Goal: Task Accomplishment & Management: Manage account settings

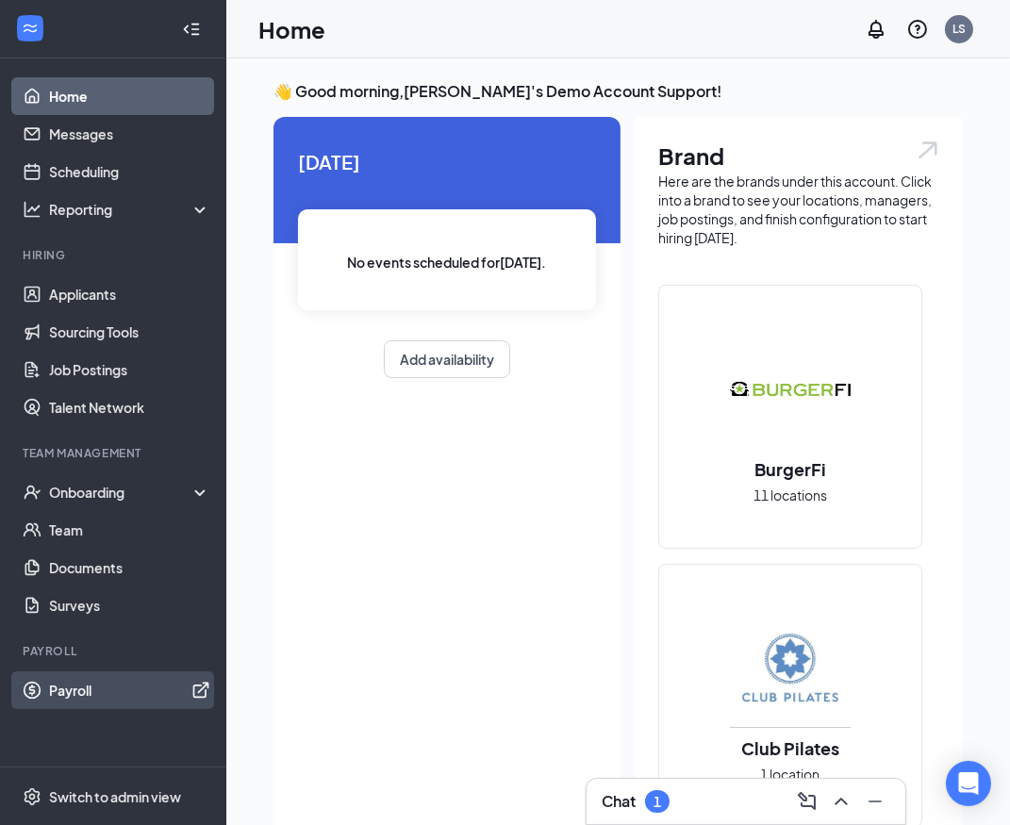
click at [68, 688] on link "Payroll" at bounding box center [129, 691] width 161 height 38
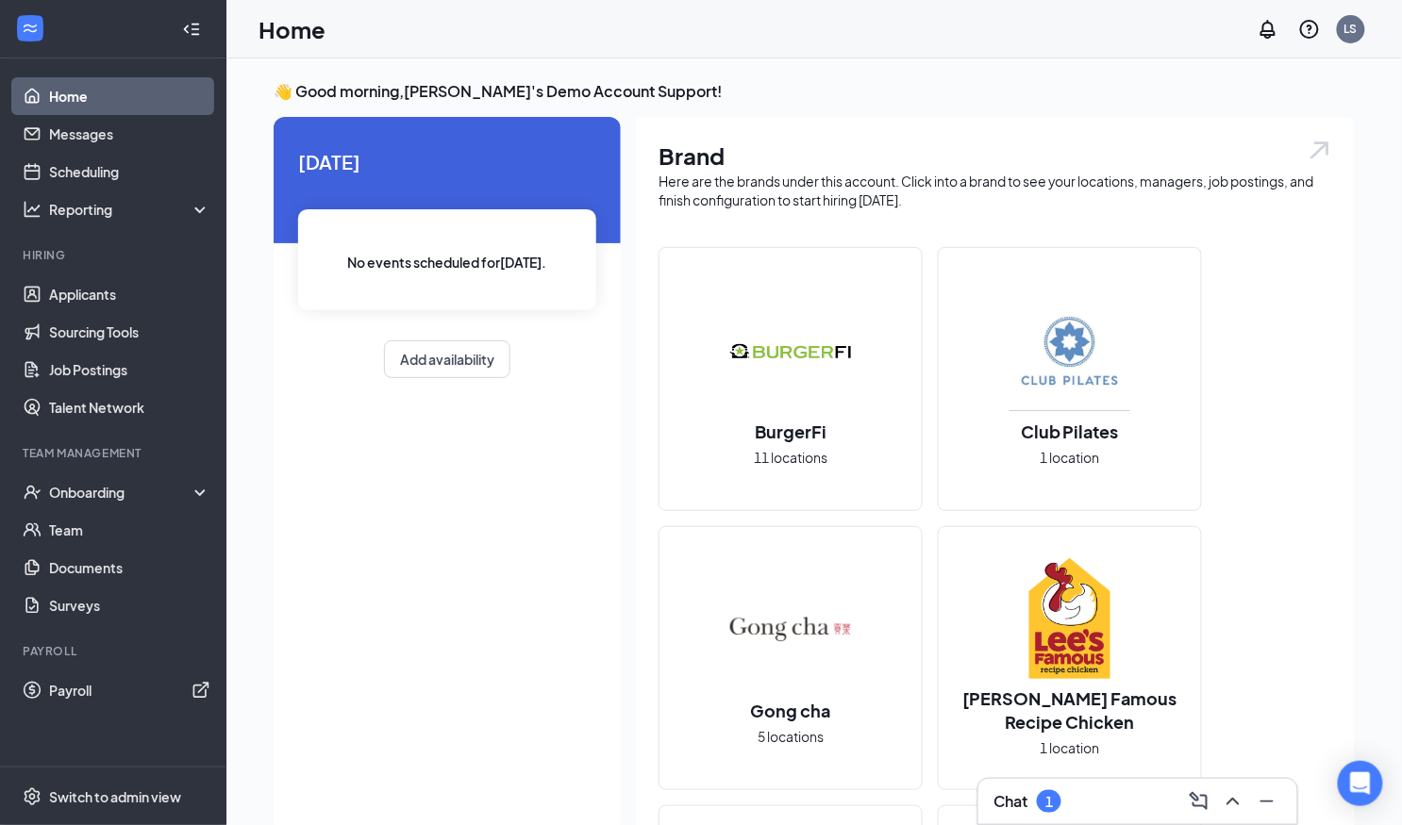
click at [408, 492] on div "[DATE] No events scheduled for [DATE] . Add availability" at bounding box center [447, 475] width 347 height 716
click at [92, 297] on link "Applicants" at bounding box center [129, 294] width 161 height 38
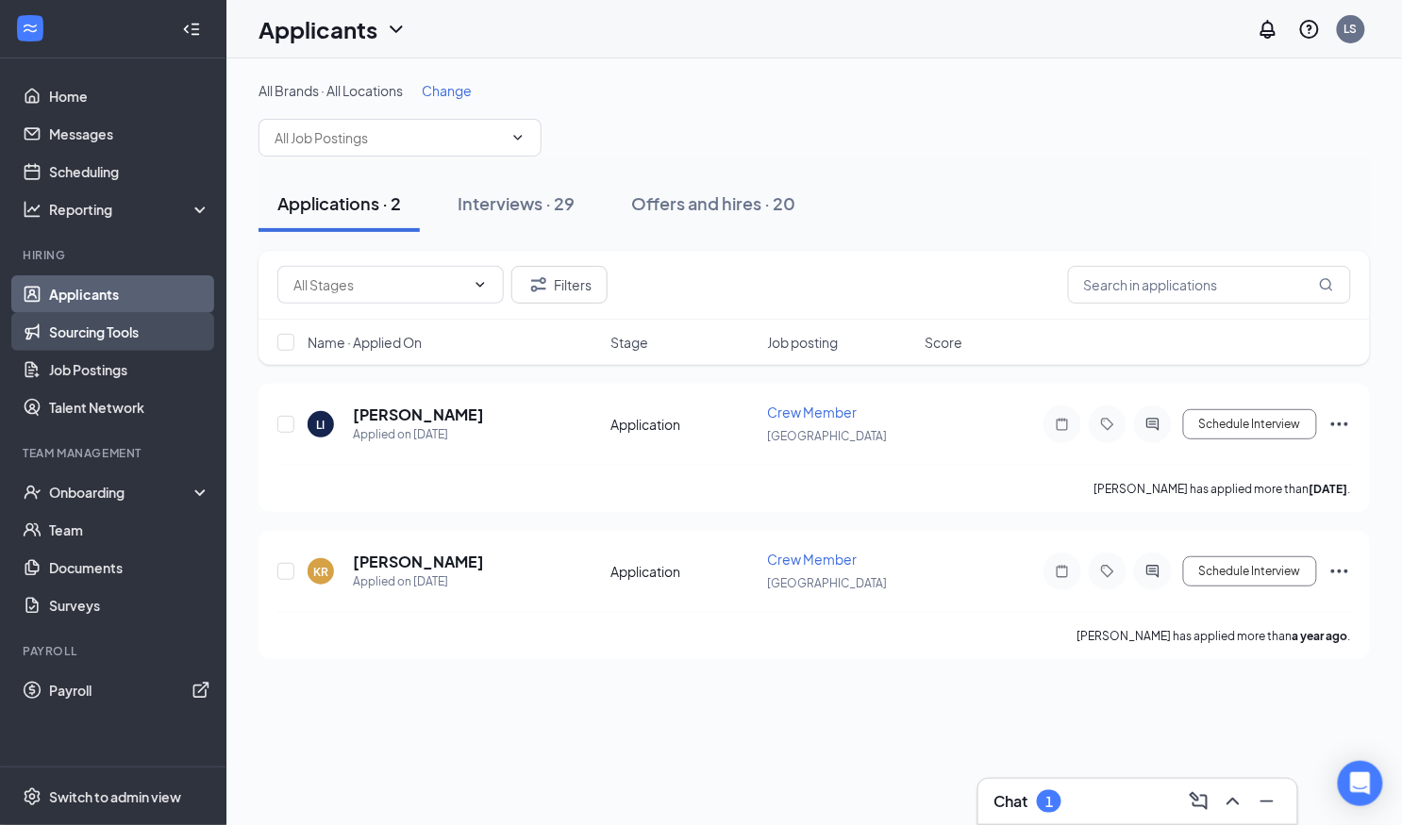
click at [97, 339] on link "Sourcing Tools" at bounding box center [129, 332] width 161 height 38
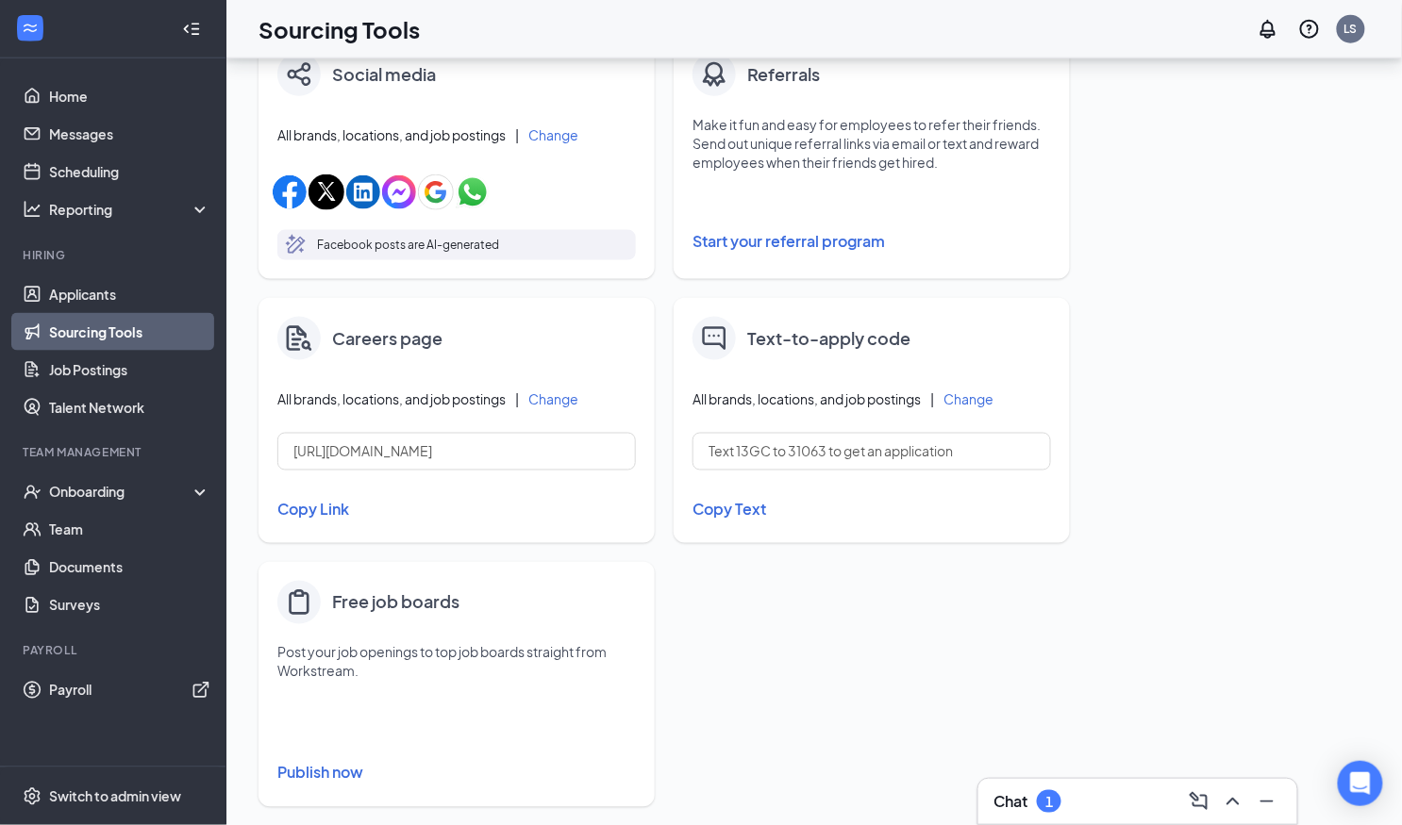
scroll to position [640, 0]
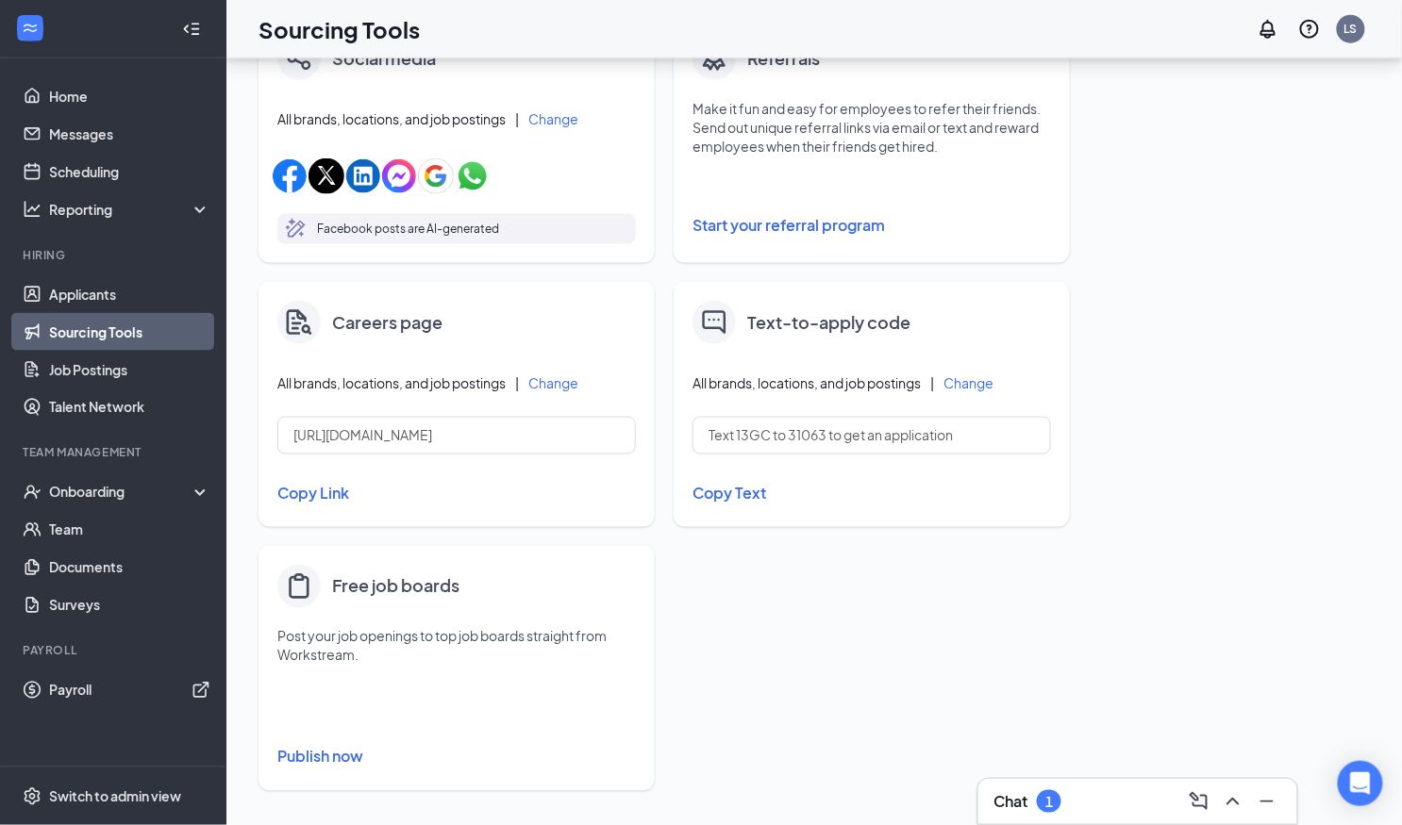
click at [306, 767] on button "Publish now" at bounding box center [456, 757] width 358 height 30
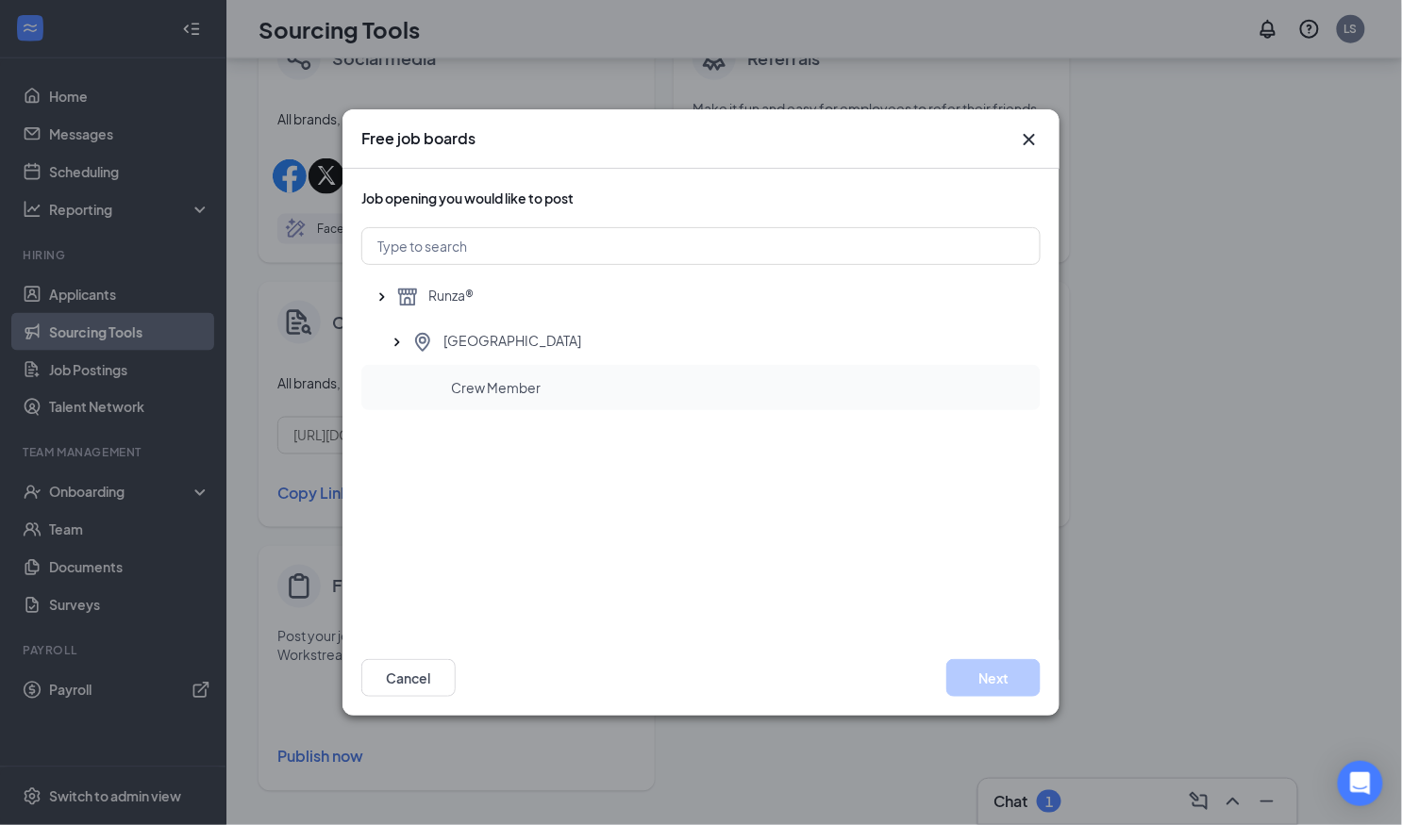
click at [589, 398] on div "Crew Member" at bounding box center [700, 387] width 679 height 45
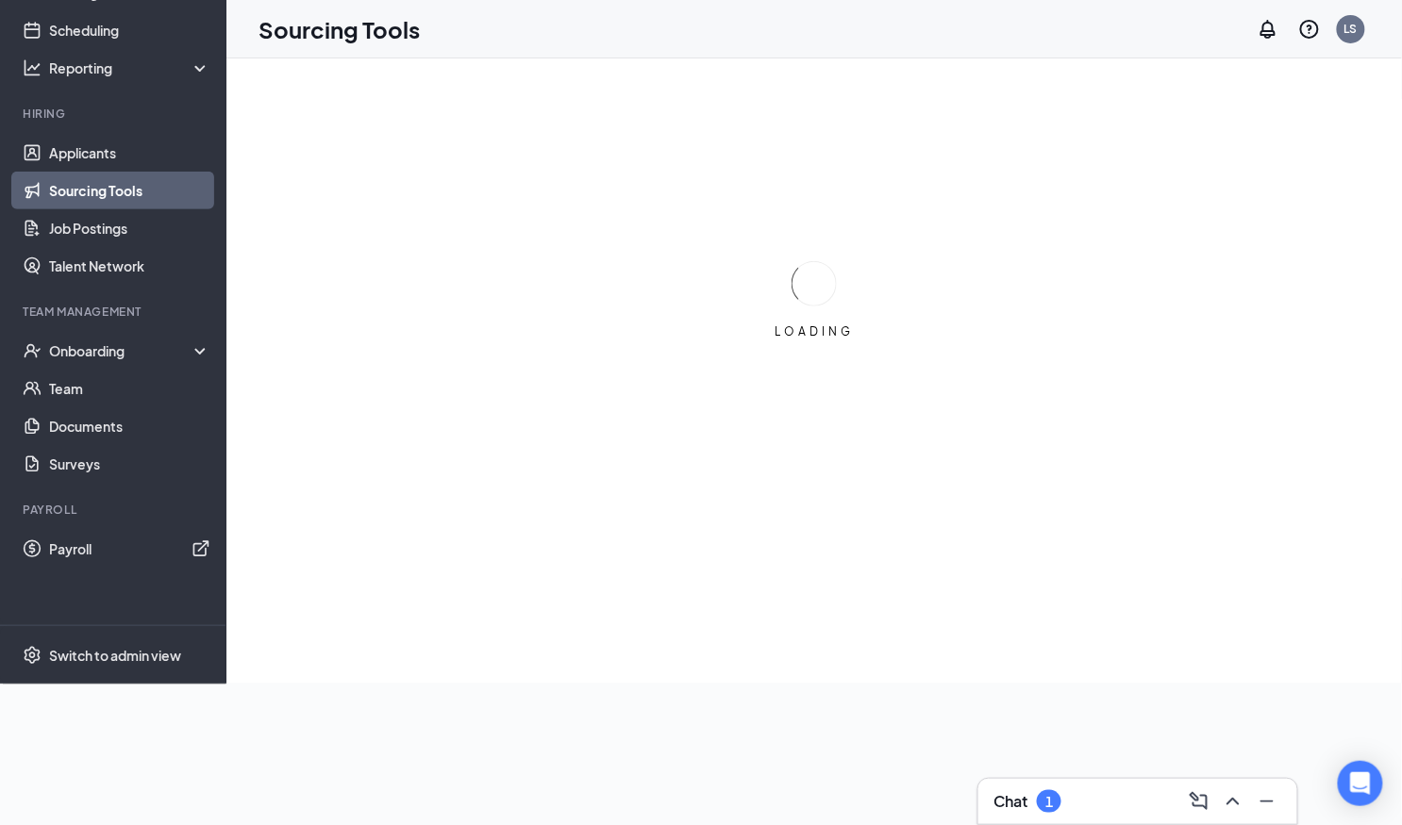
scroll to position [0, 0]
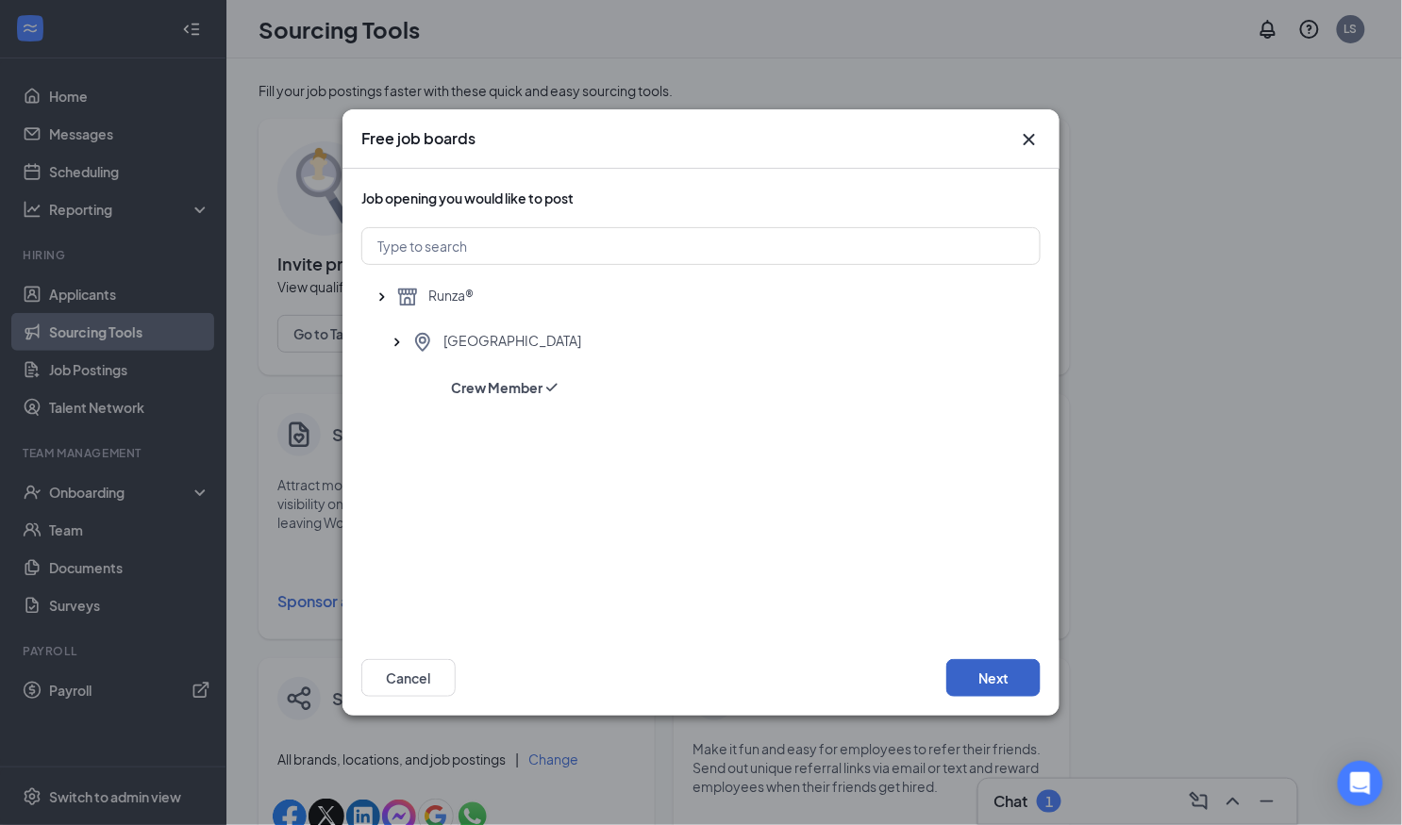
click at [998, 673] on button "Next" at bounding box center [993, 678] width 94 height 38
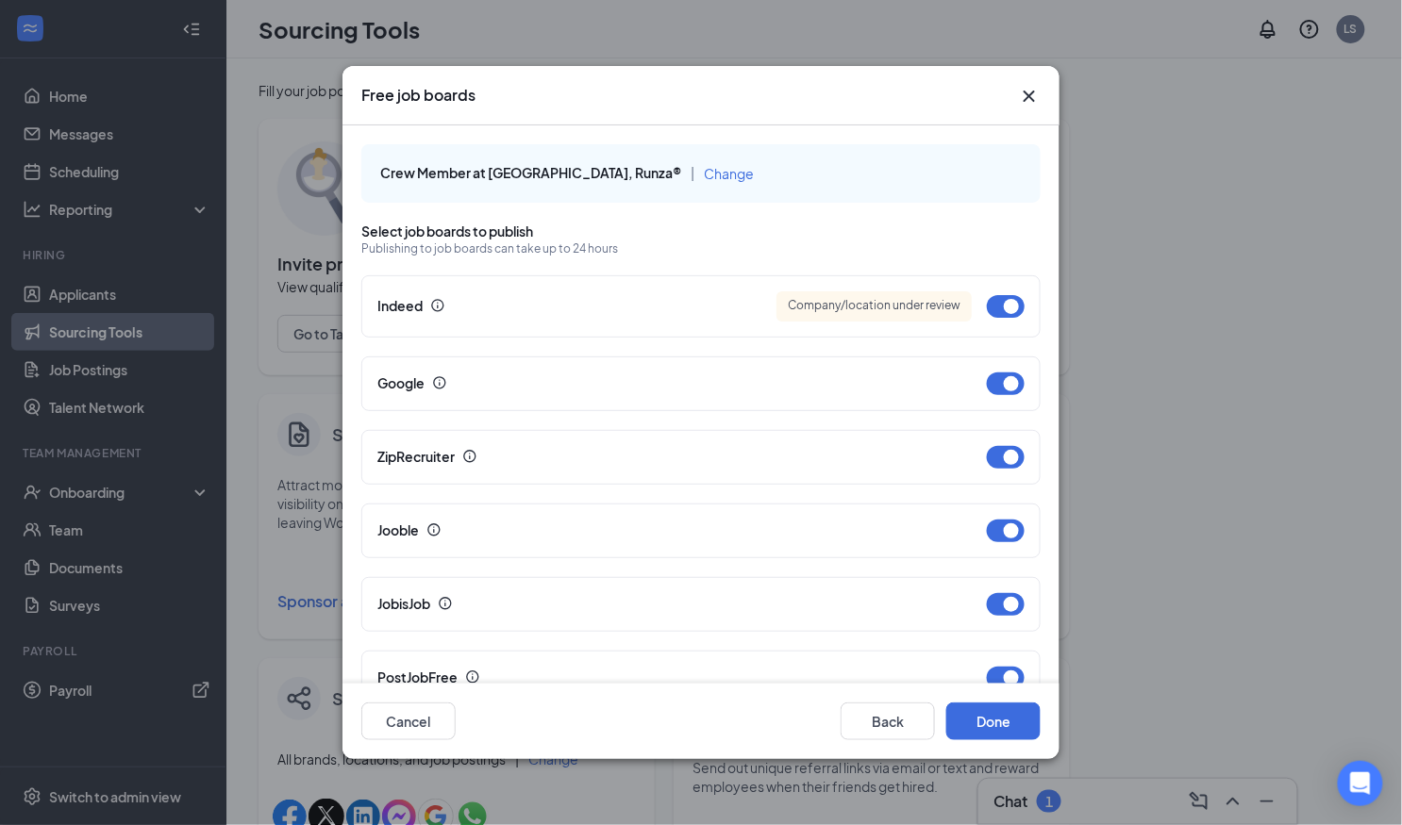
click at [1009, 95] on icon "Cross" at bounding box center [1028, 96] width 11 height 11
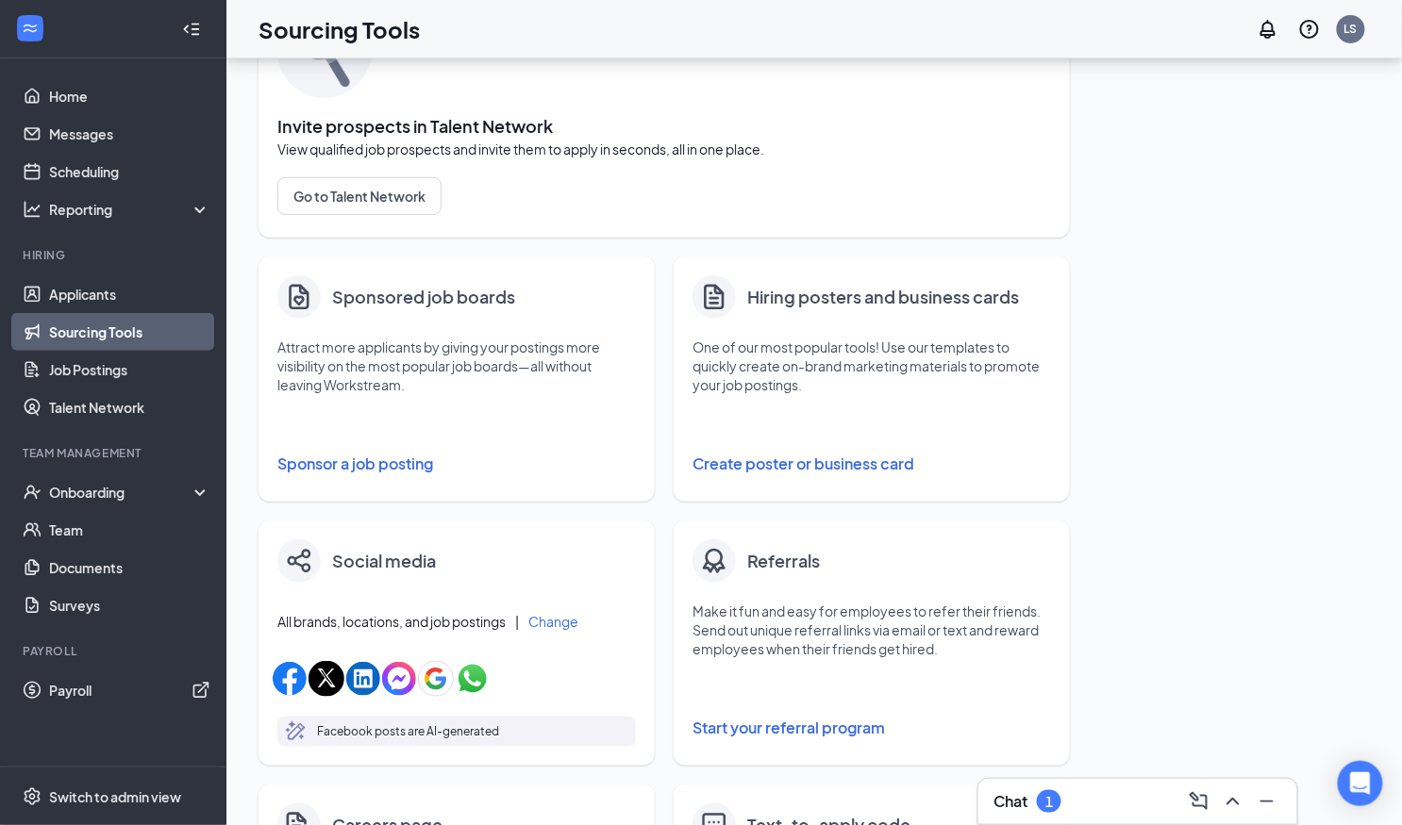
scroll to position [137, 0]
click at [771, 458] on button "Create poster or business card" at bounding box center [871, 465] width 358 height 38
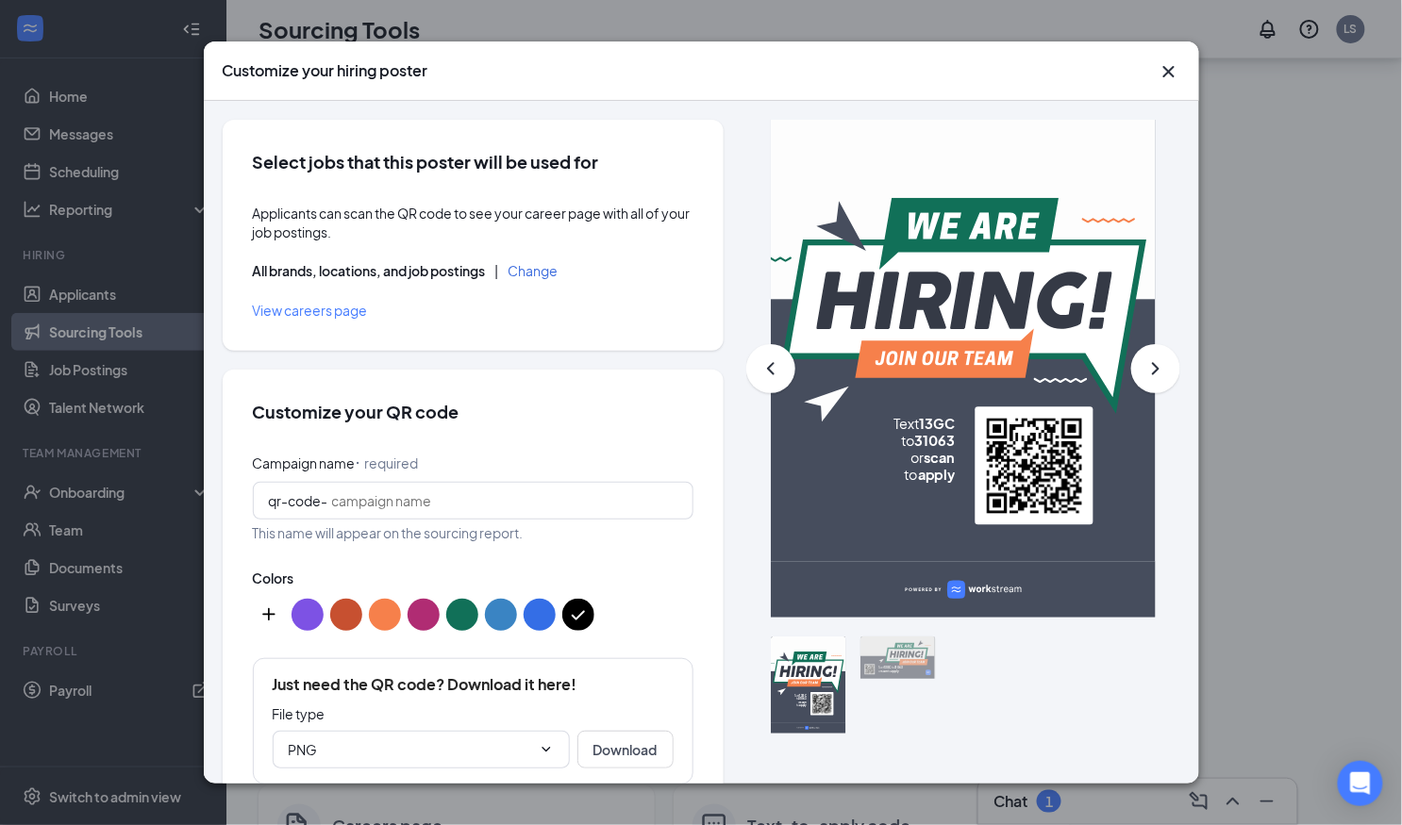
click at [1009, 74] on icon "Cross" at bounding box center [1167, 71] width 11 height 11
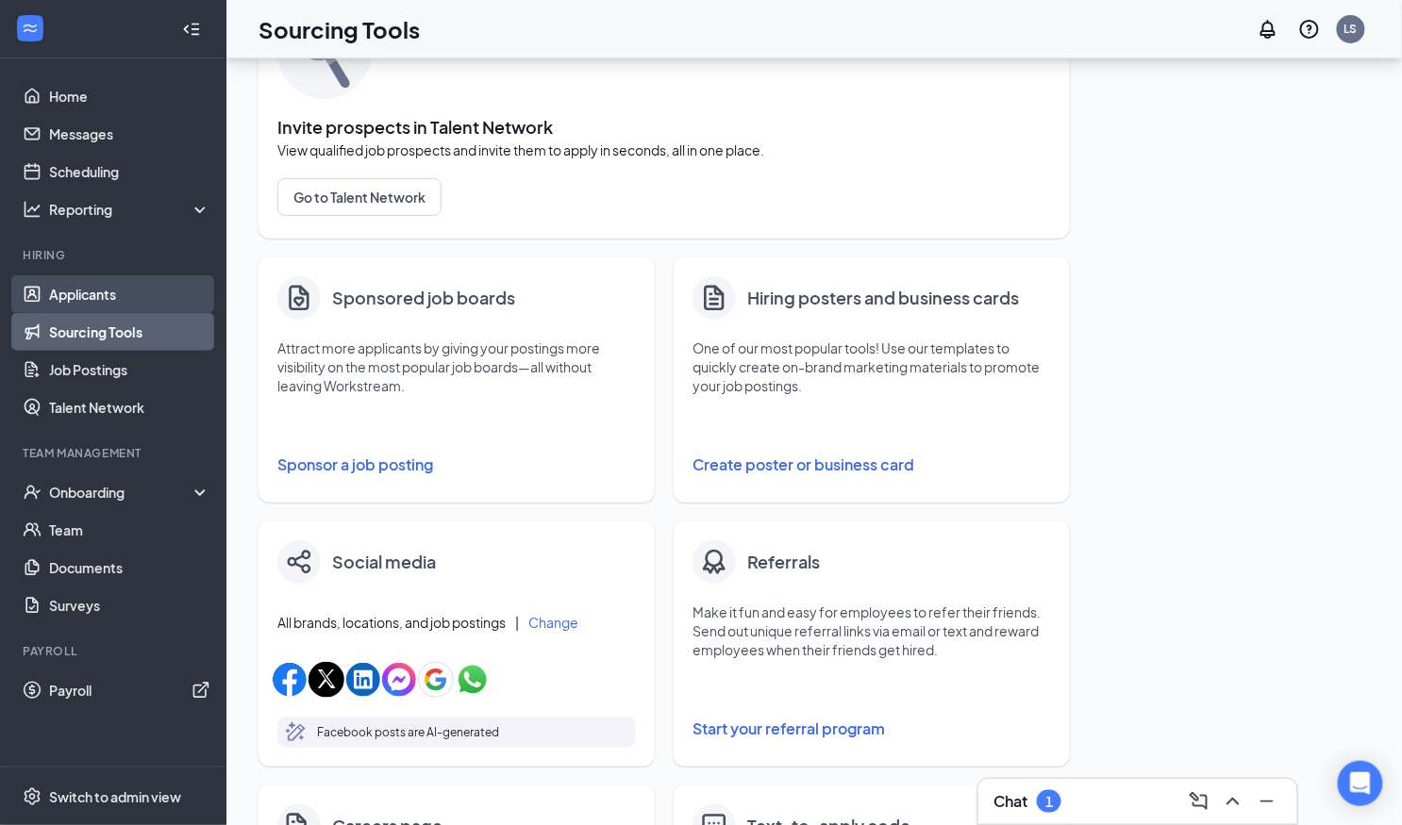
click at [97, 291] on link "Applicants" at bounding box center [129, 294] width 161 height 38
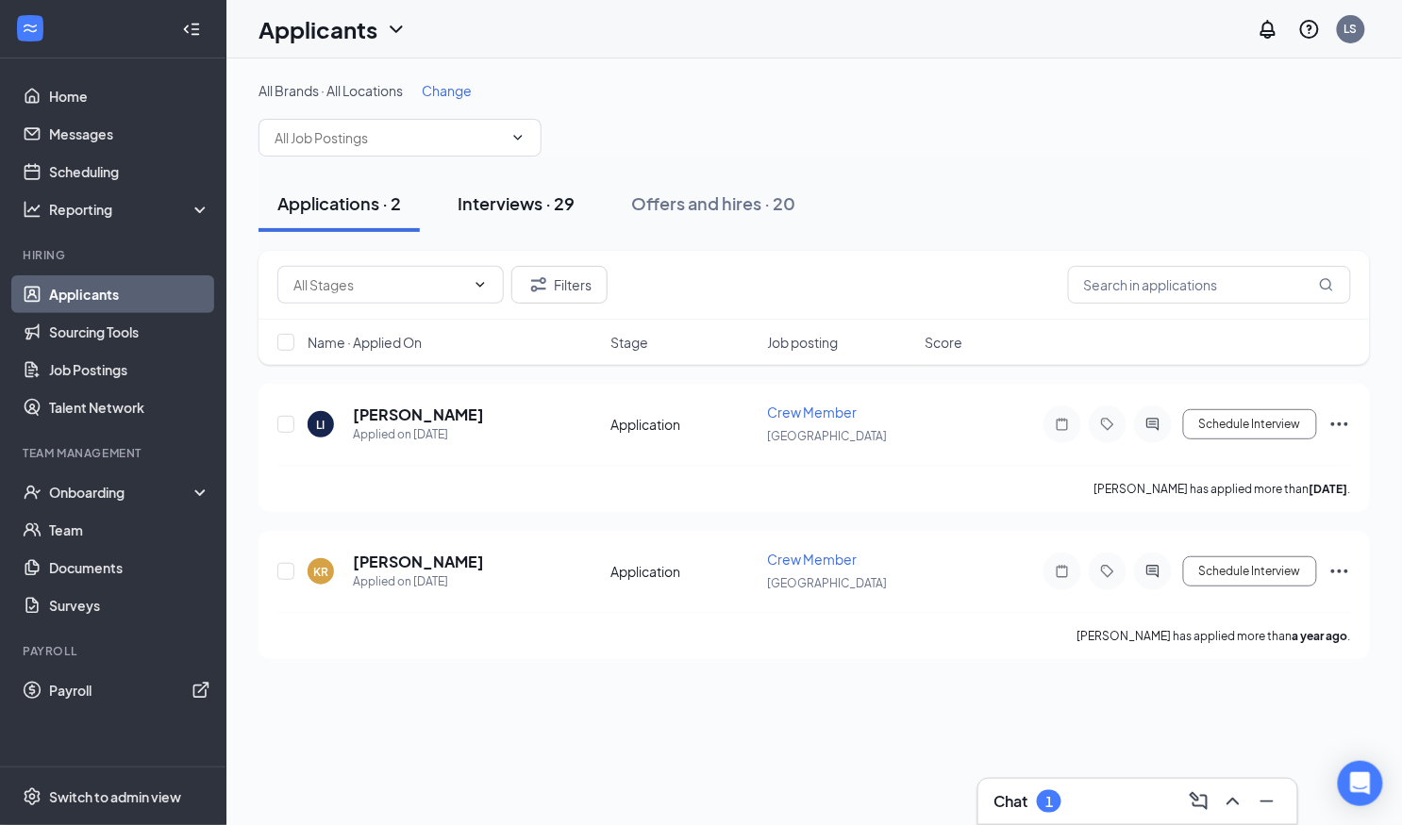
click at [518, 203] on div "Interviews · 29" at bounding box center [515, 203] width 117 height 24
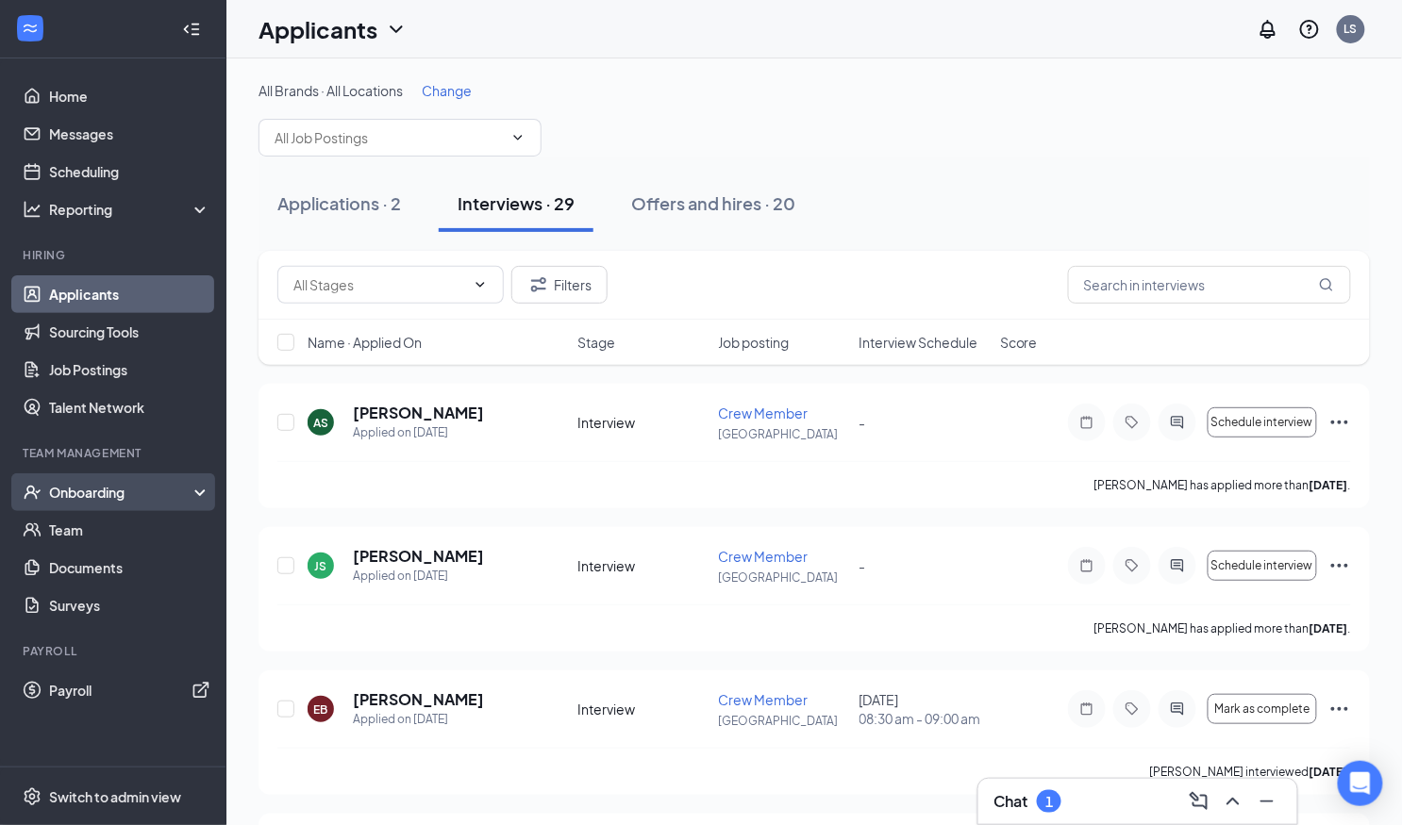
click at [83, 506] on div "Onboarding" at bounding box center [113, 492] width 226 height 38
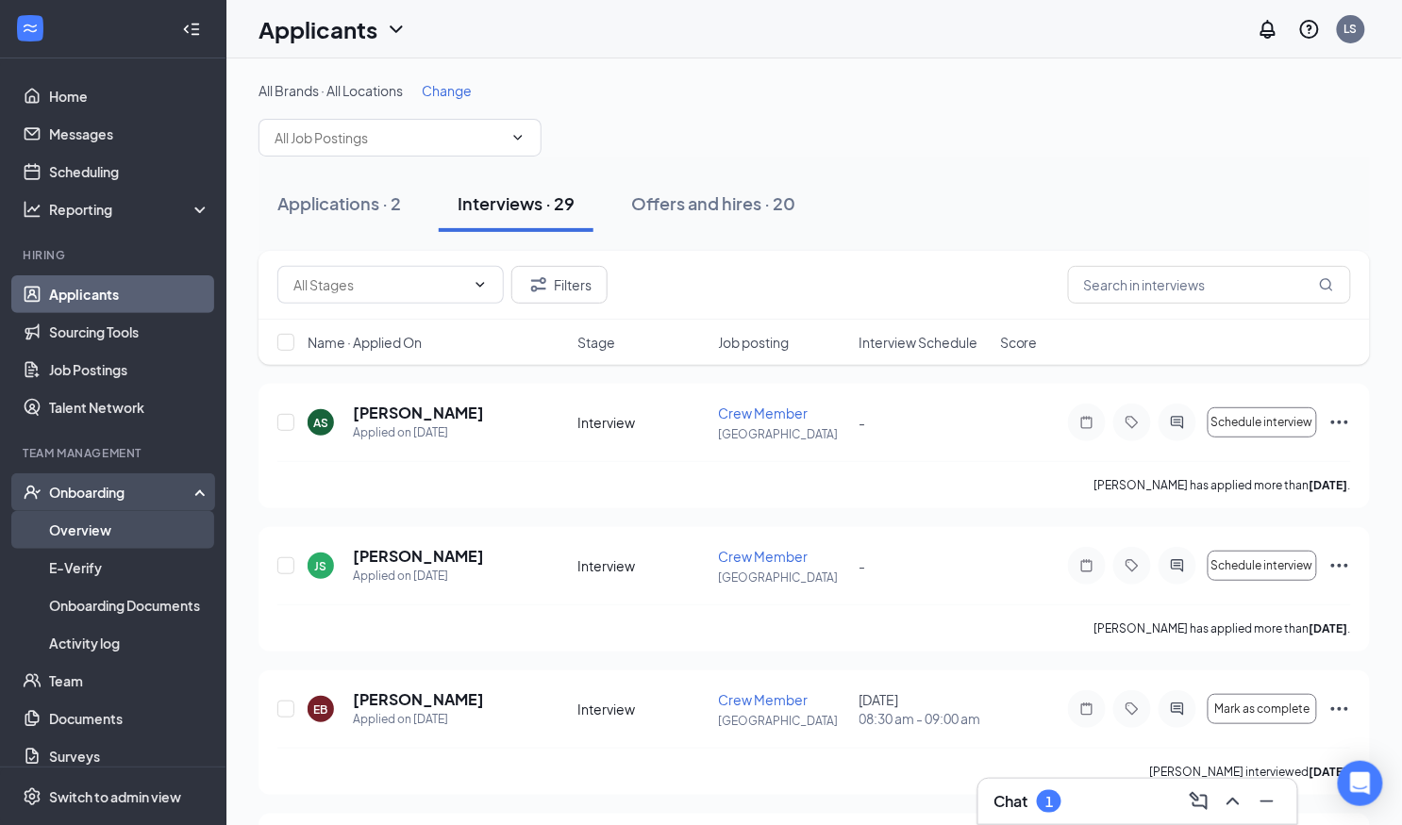
click at [96, 537] on link "Overview" at bounding box center [129, 530] width 161 height 38
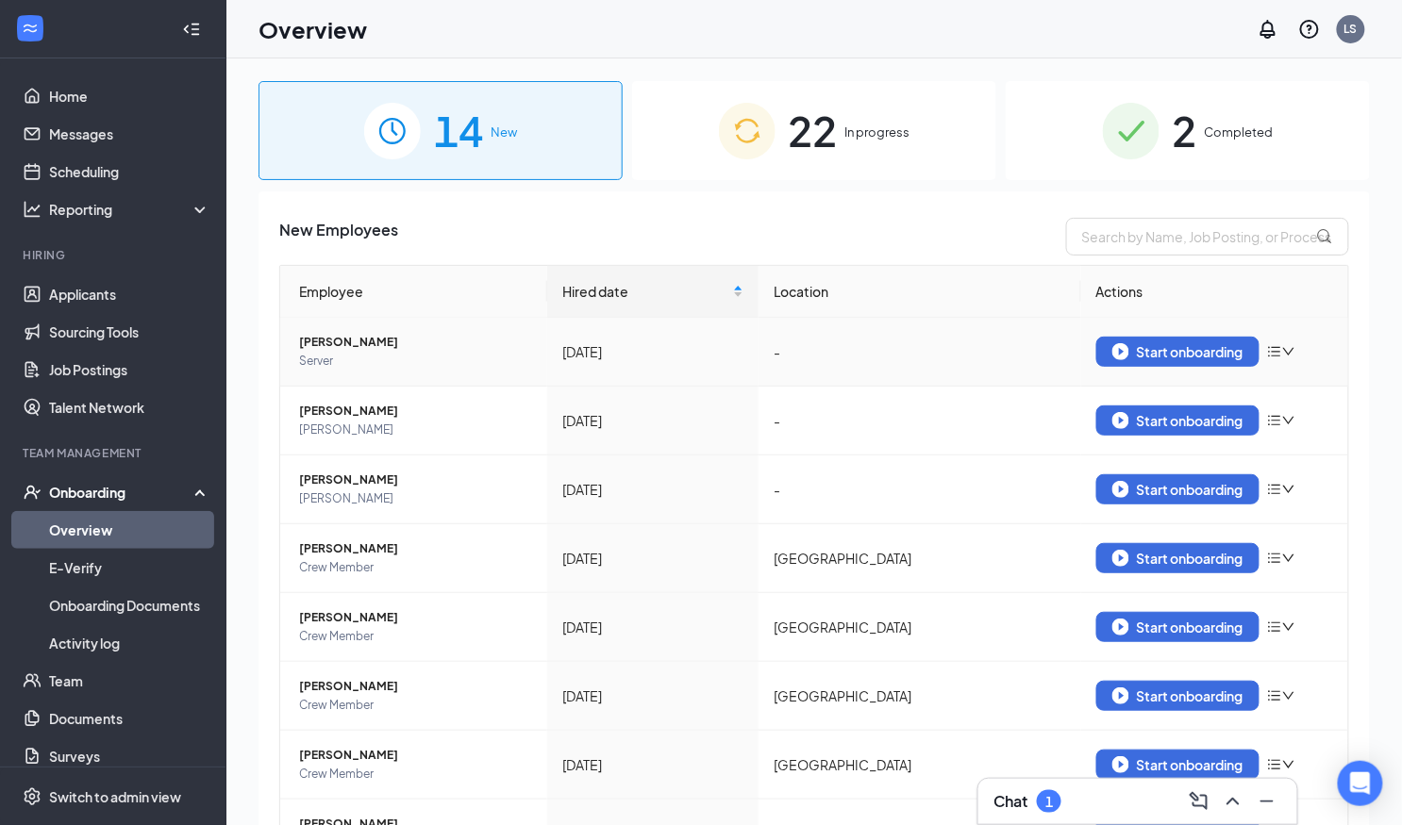
scroll to position [40, 0]
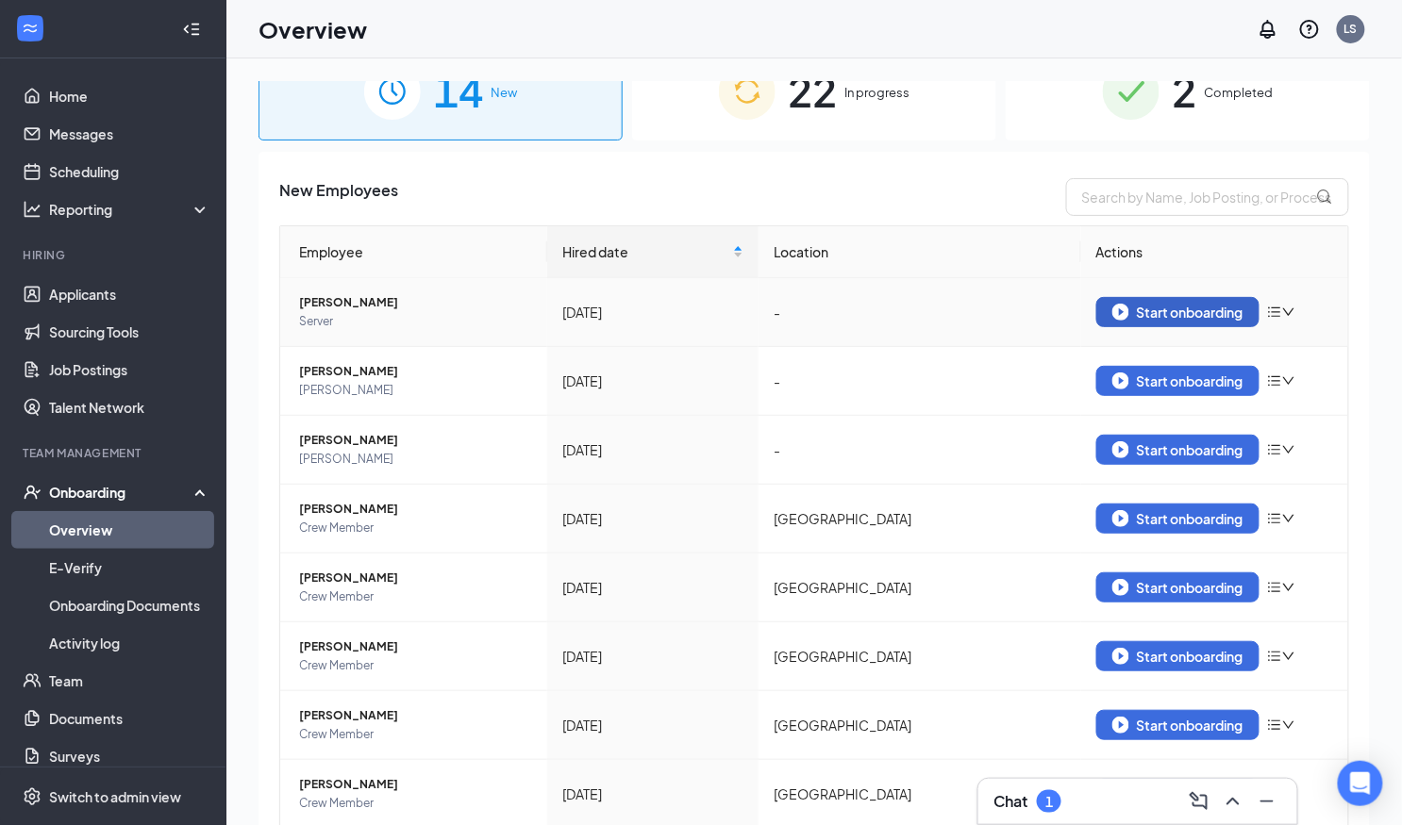
click at [1009, 300] on button "Start onboarding" at bounding box center [1177, 312] width 163 height 30
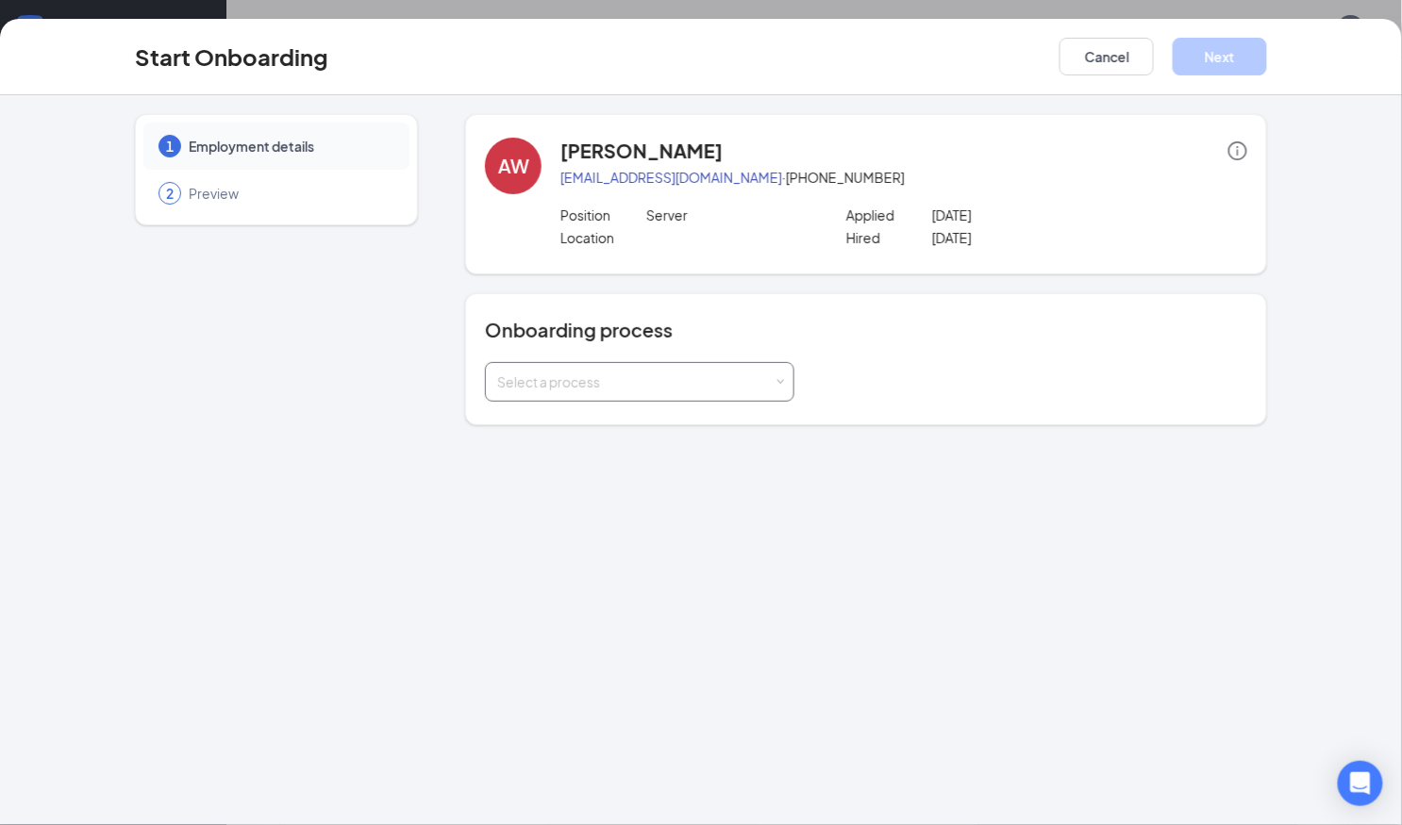
click at [556, 383] on div "Select a process" at bounding box center [635, 382] width 276 height 19
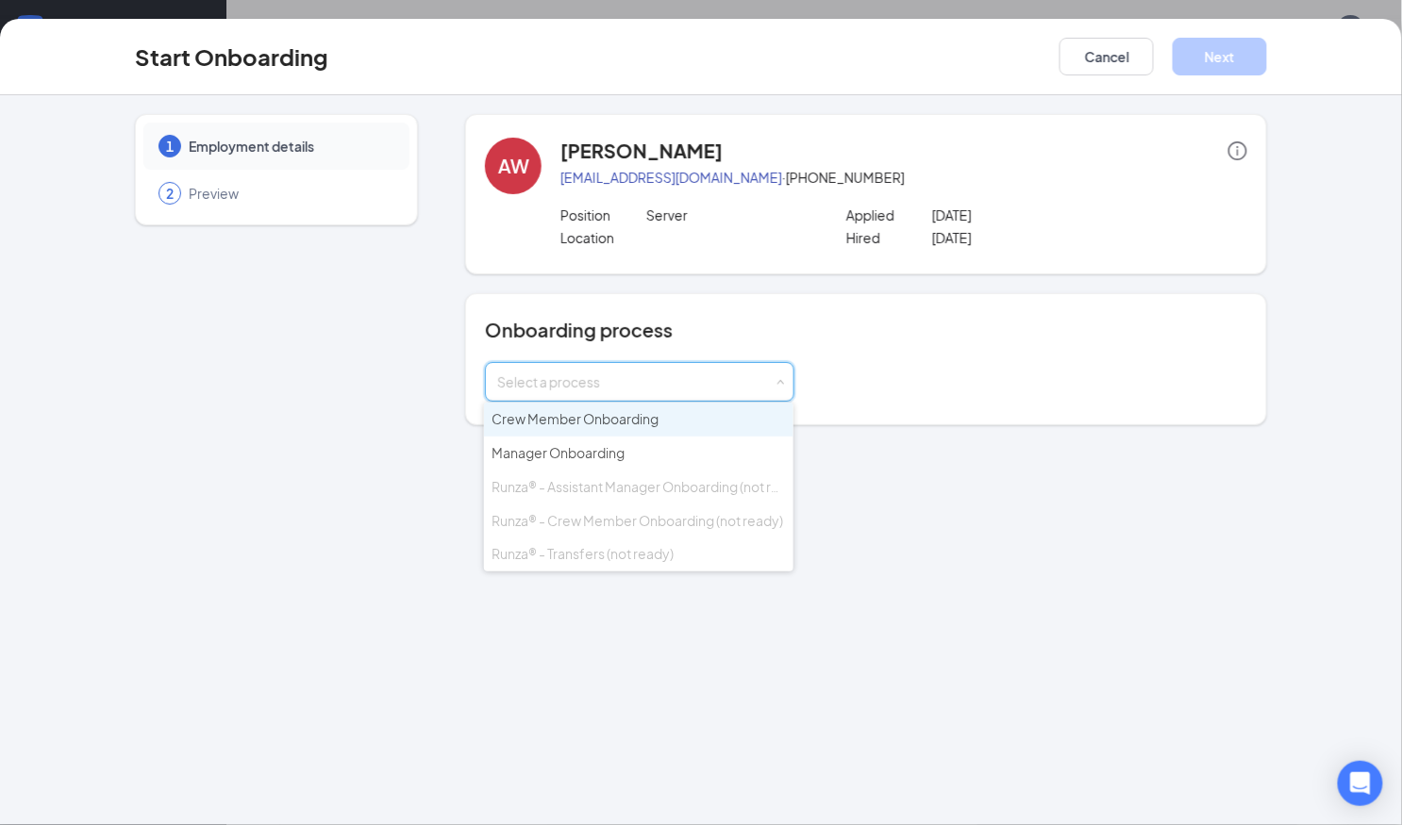
click at [563, 421] on span "Crew Member Onboarding" at bounding box center [574, 418] width 167 height 17
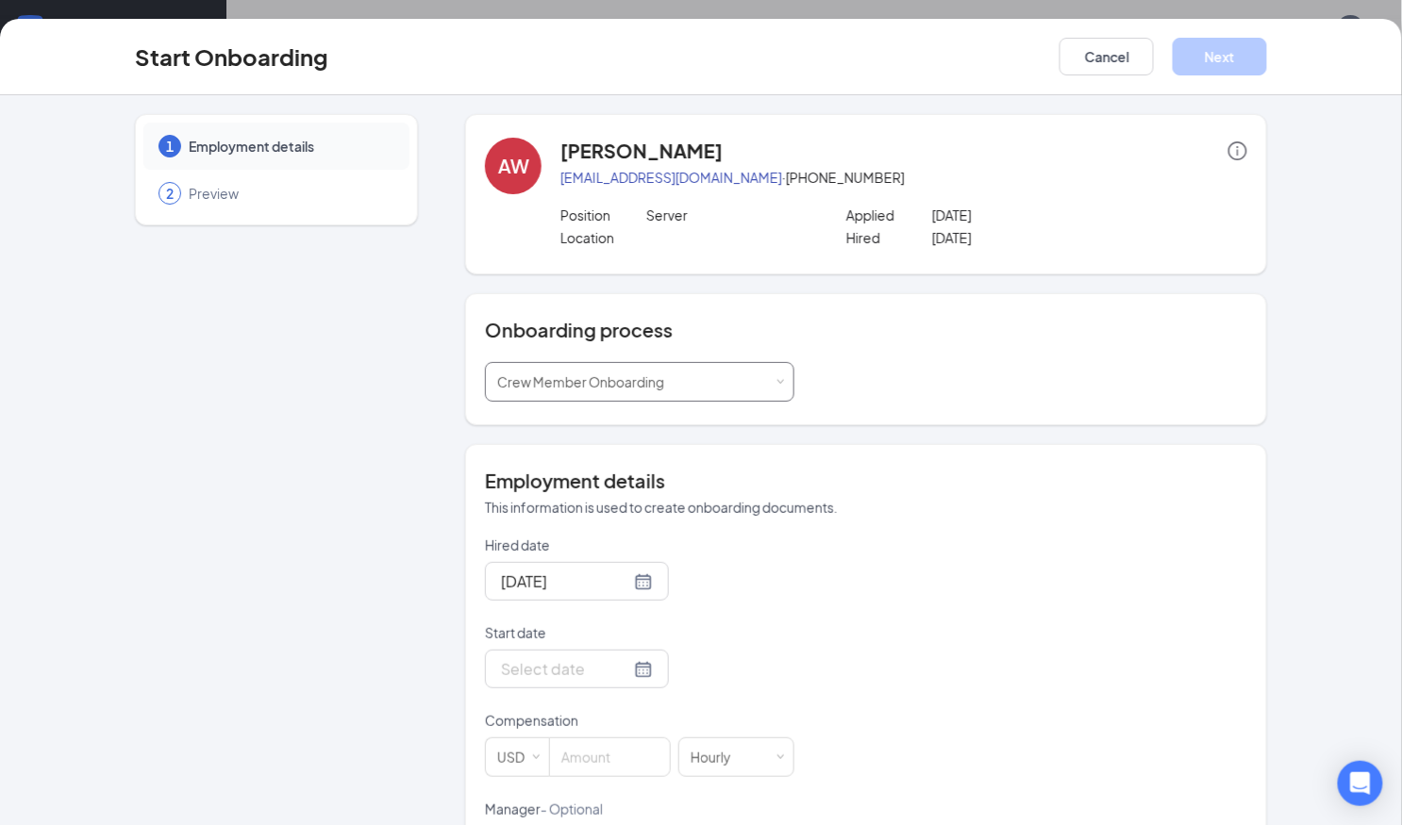
scroll to position [364, 0]
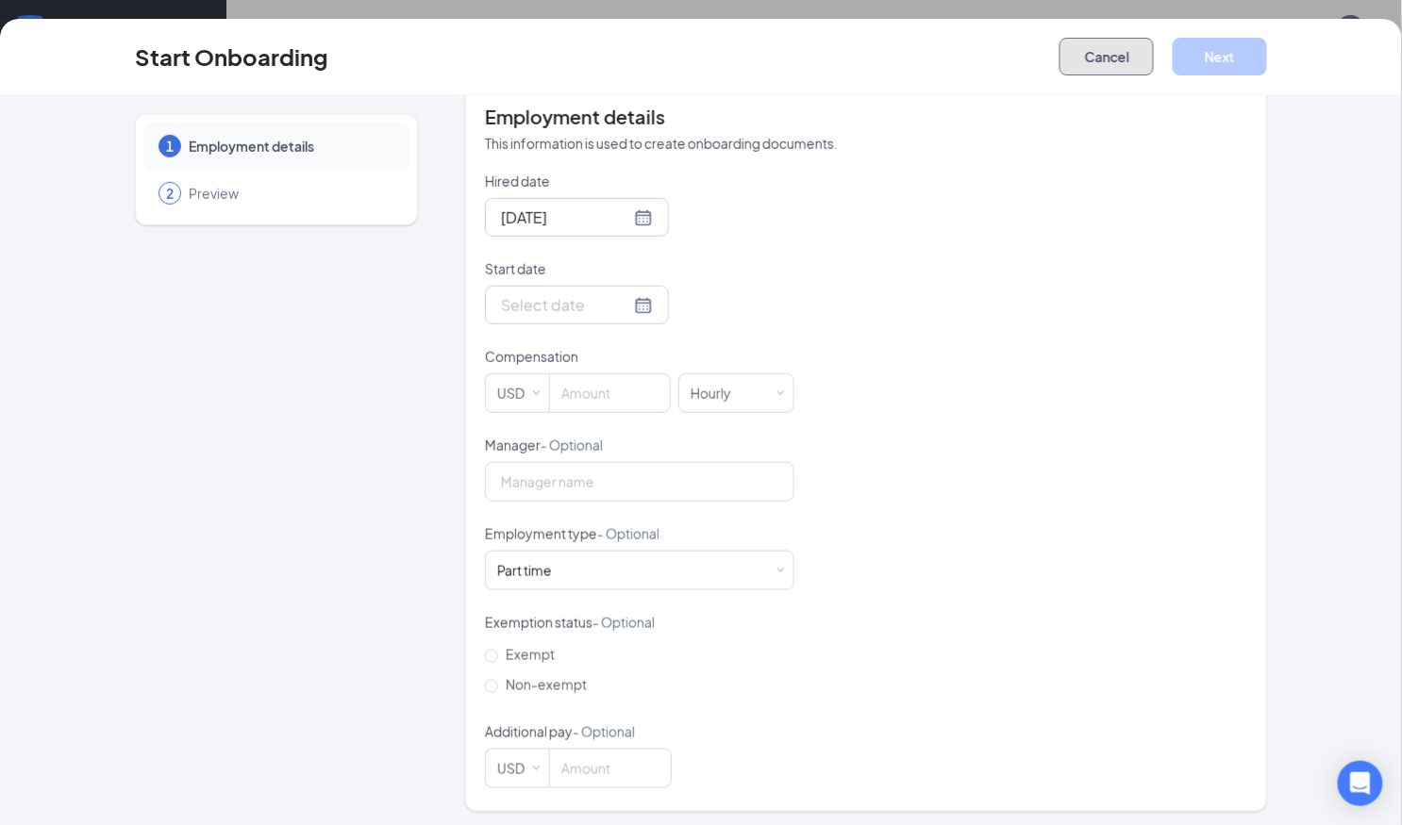
click at [1009, 66] on button "Cancel" at bounding box center [1106, 57] width 94 height 38
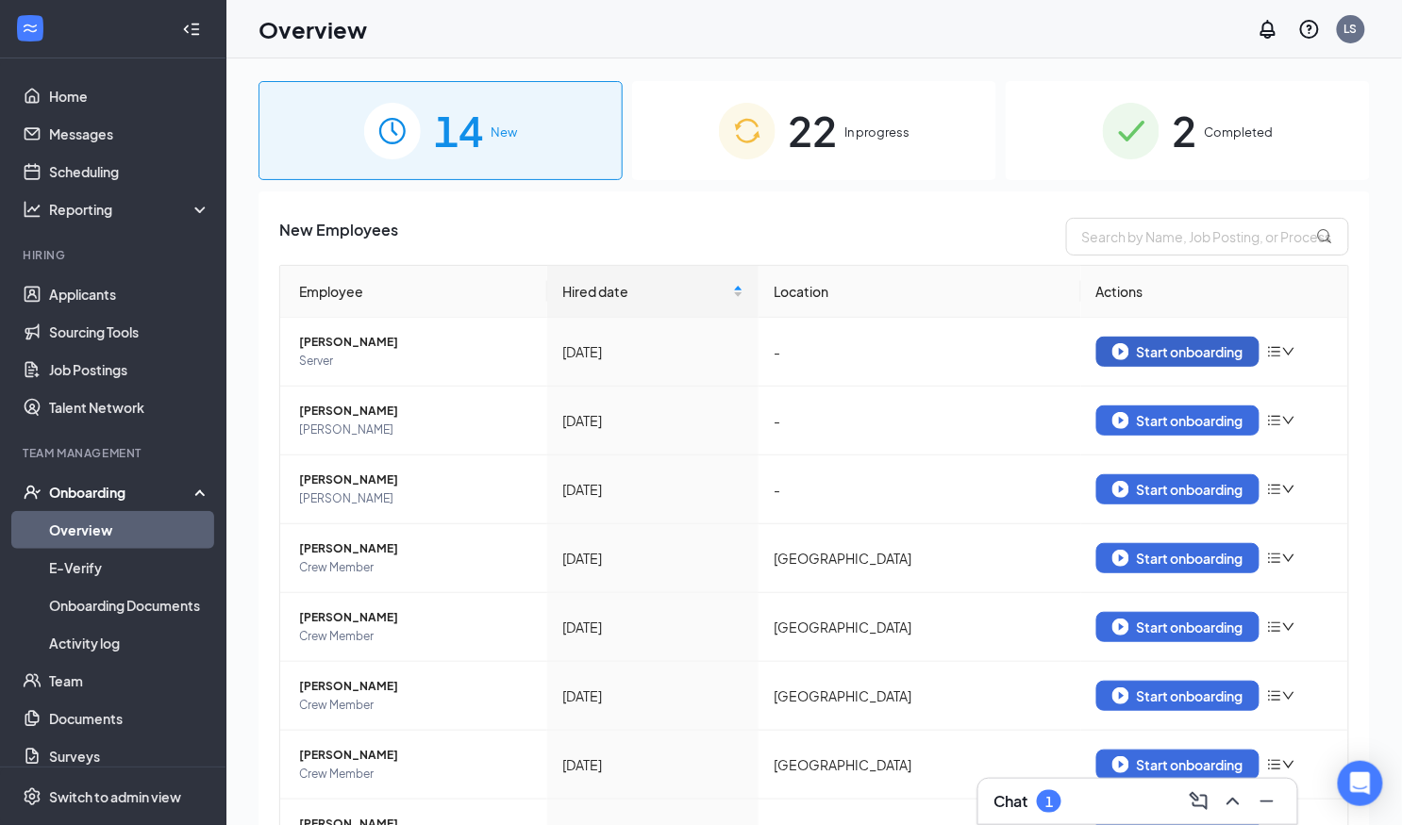
scroll to position [1, 0]
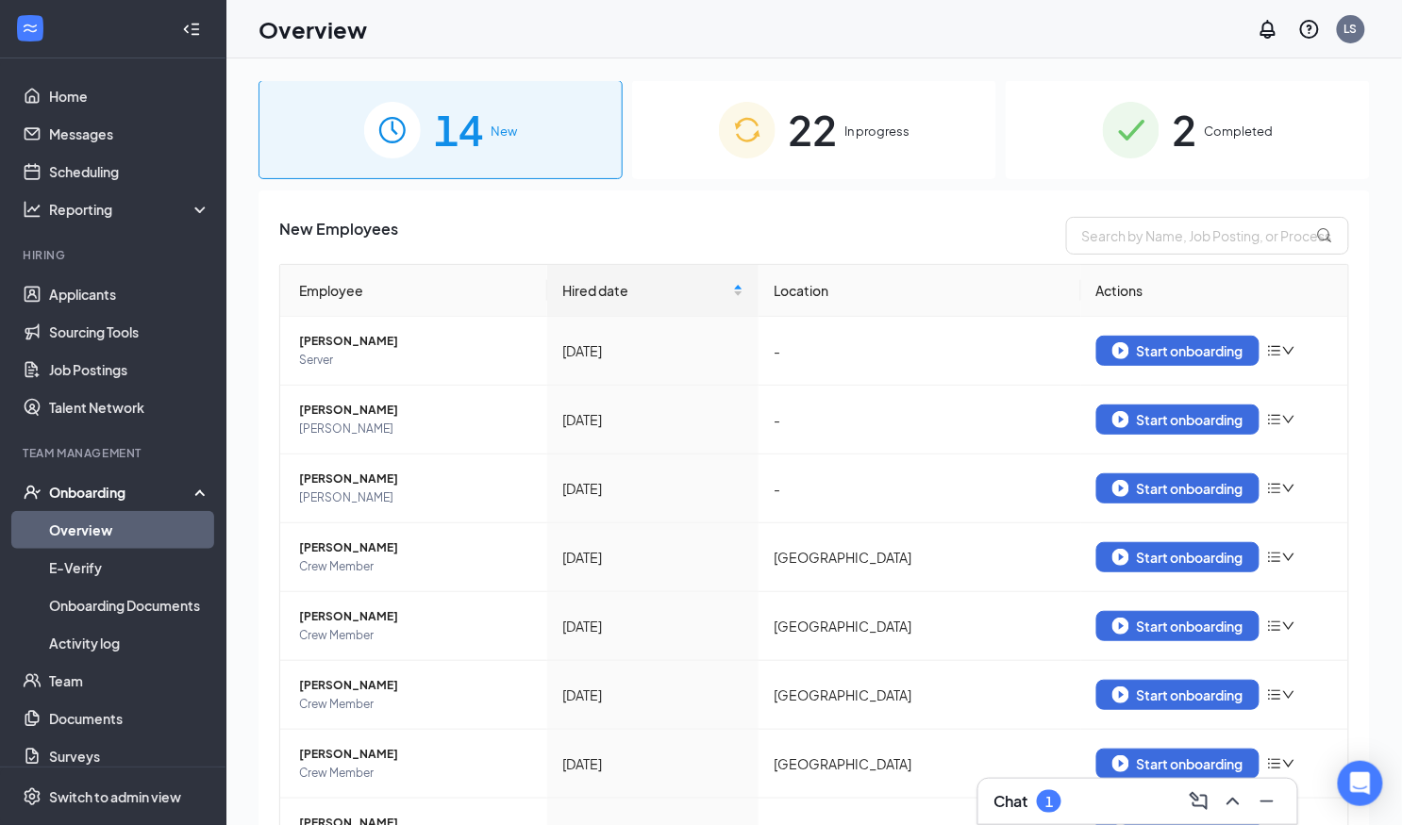
click at [802, 119] on span "22" at bounding box center [812, 129] width 49 height 65
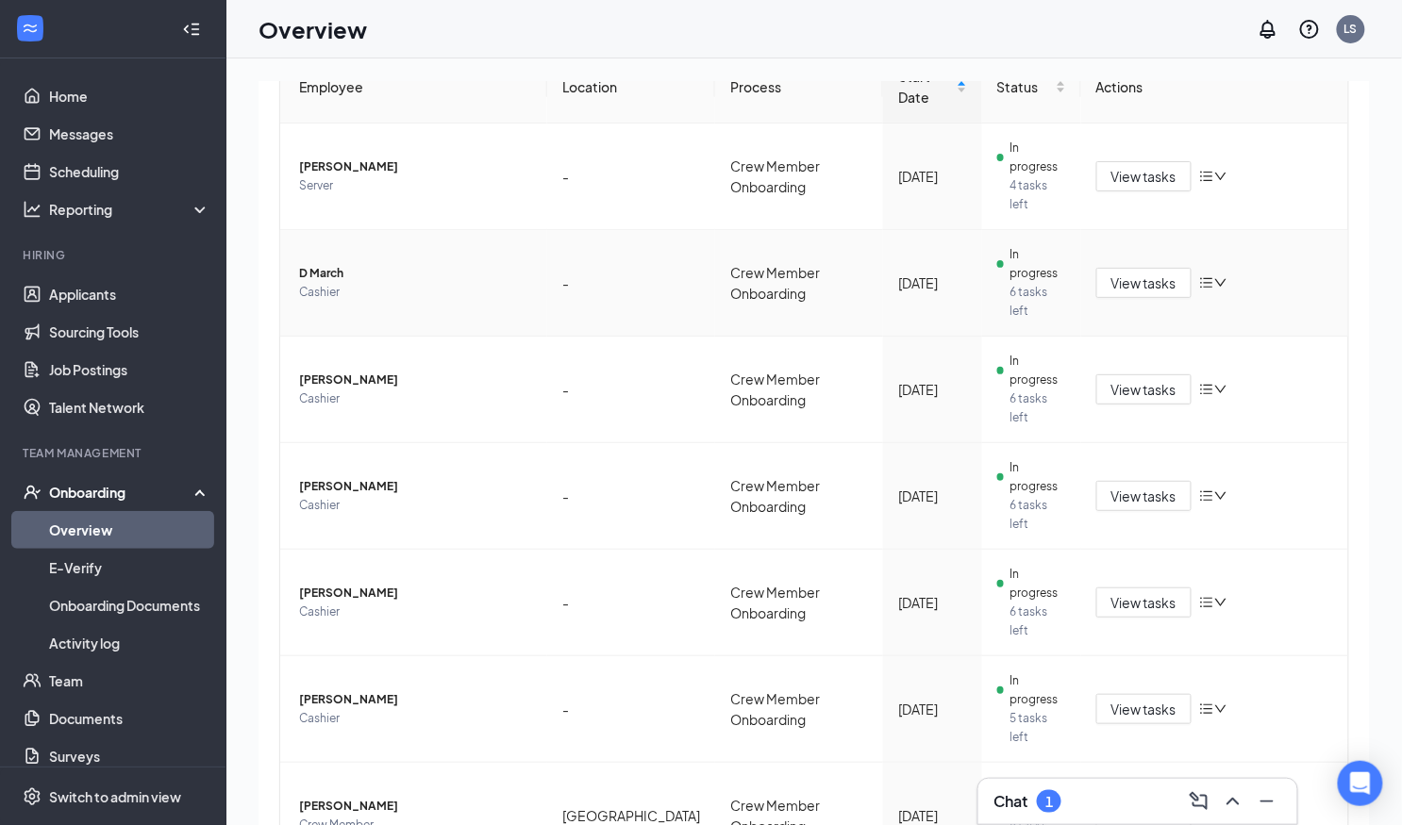
scroll to position [207, 0]
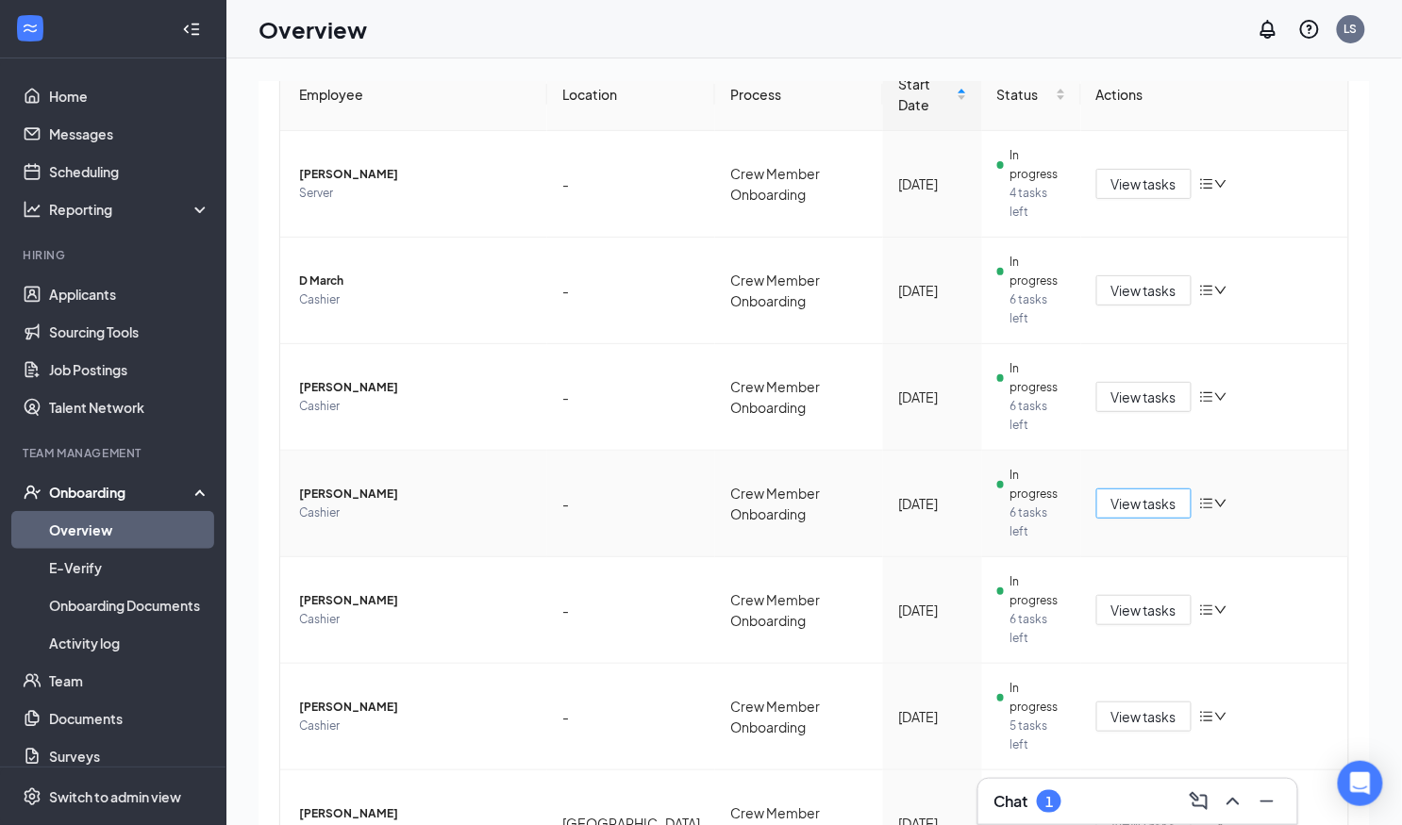
click at [1009, 493] on span "View tasks" at bounding box center [1143, 503] width 65 height 21
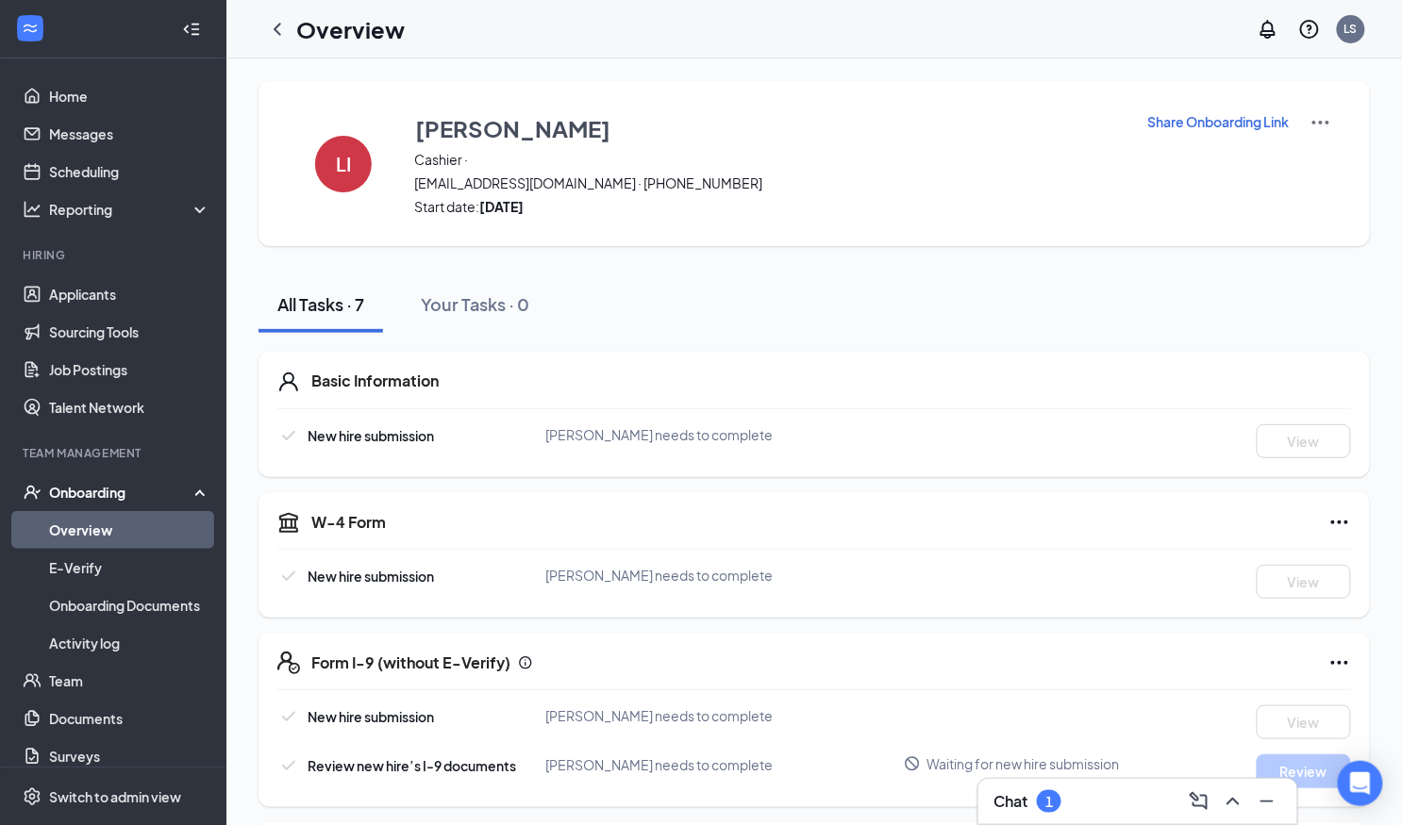
click at [1009, 116] on p "Share Onboarding Link" at bounding box center [1218, 121] width 141 height 19
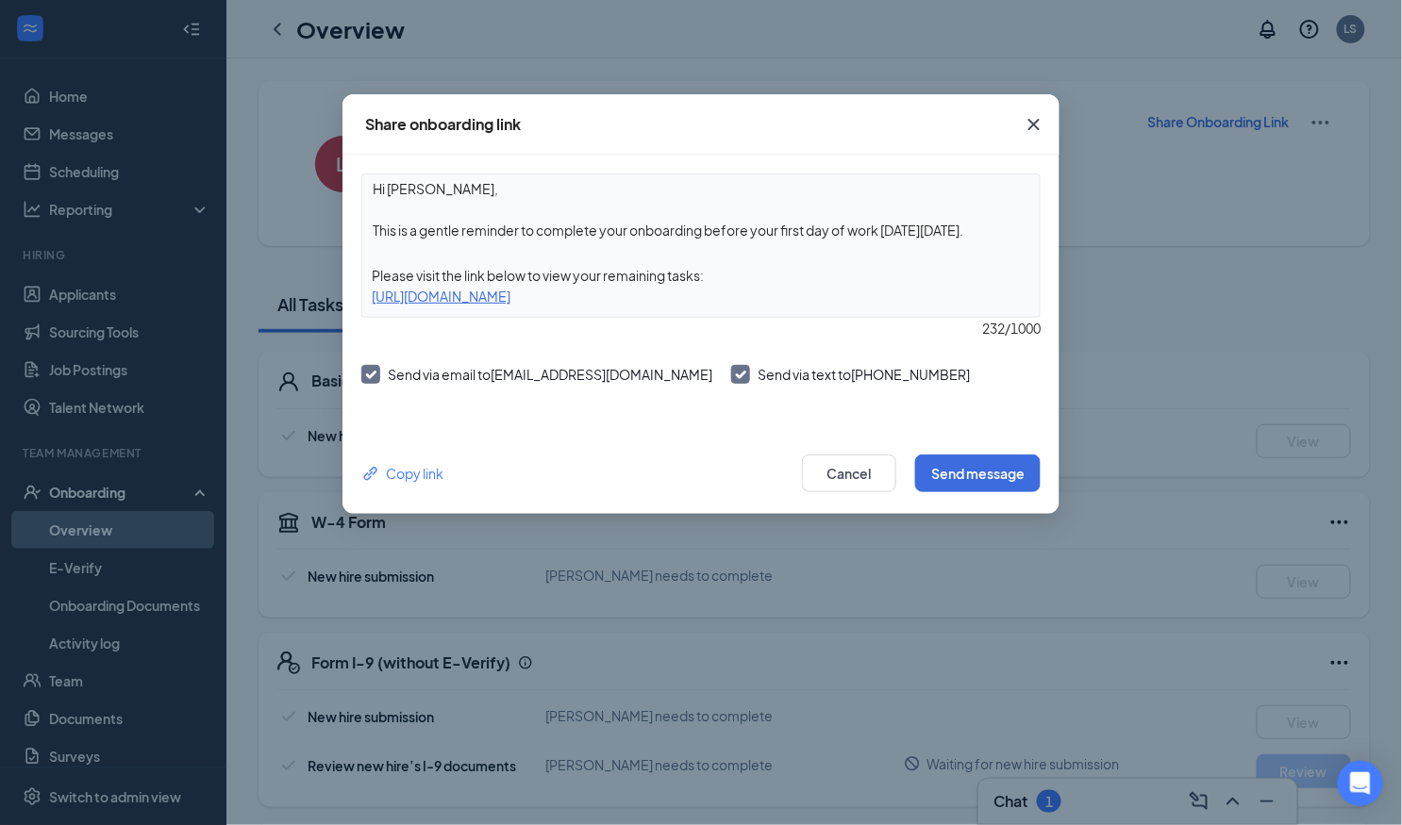
click at [853, 296] on div "[URL][DOMAIN_NAME]" at bounding box center [700, 296] width 677 height 21
click at [798, 293] on div "[URL][DOMAIN_NAME]" at bounding box center [700, 296] width 677 height 21
click at [793, 298] on div "[URL][DOMAIN_NAME]" at bounding box center [700, 296] width 677 height 21
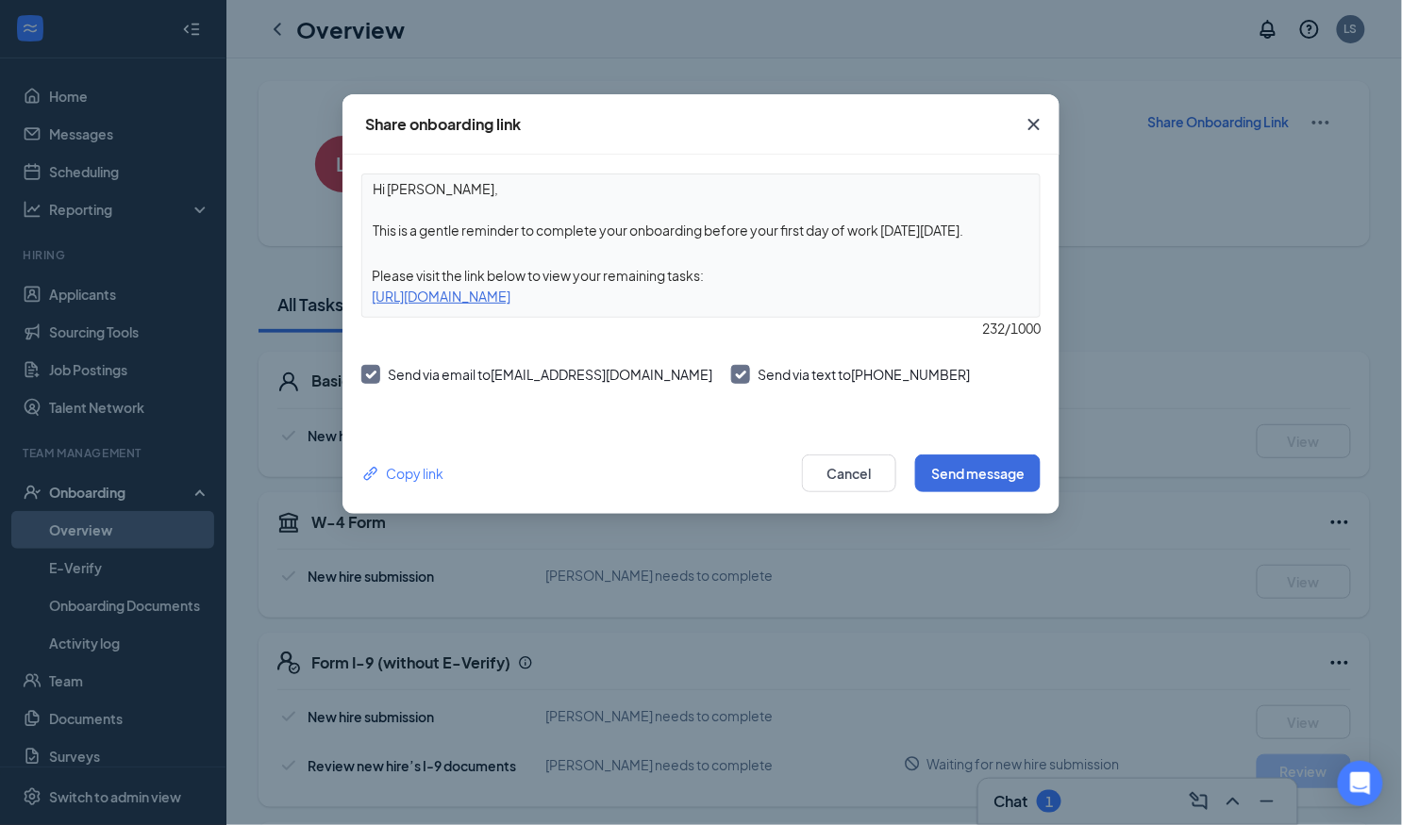
click at [793, 298] on div "[URL][DOMAIN_NAME]" at bounding box center [700, 296] width 677 height 21
copy div "[URL][DOMAIN_NAME]"
click at [1009, 123] on icon "Cross" at bounding box center [1033, 124] width 23 height 23
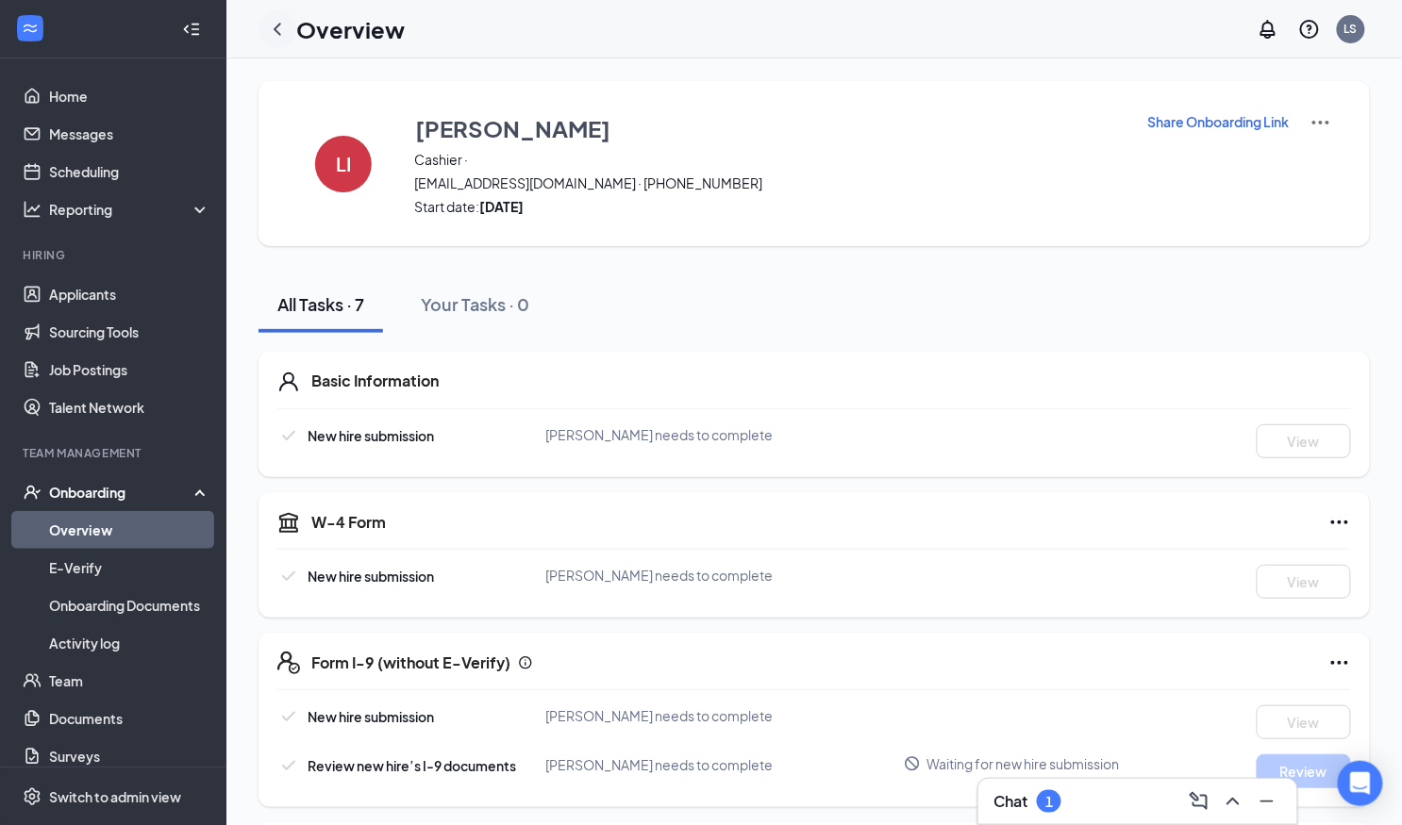
click at [271, 26] on icon "ChevronLeft" at bounding box center [277, 29] width 23 height 23
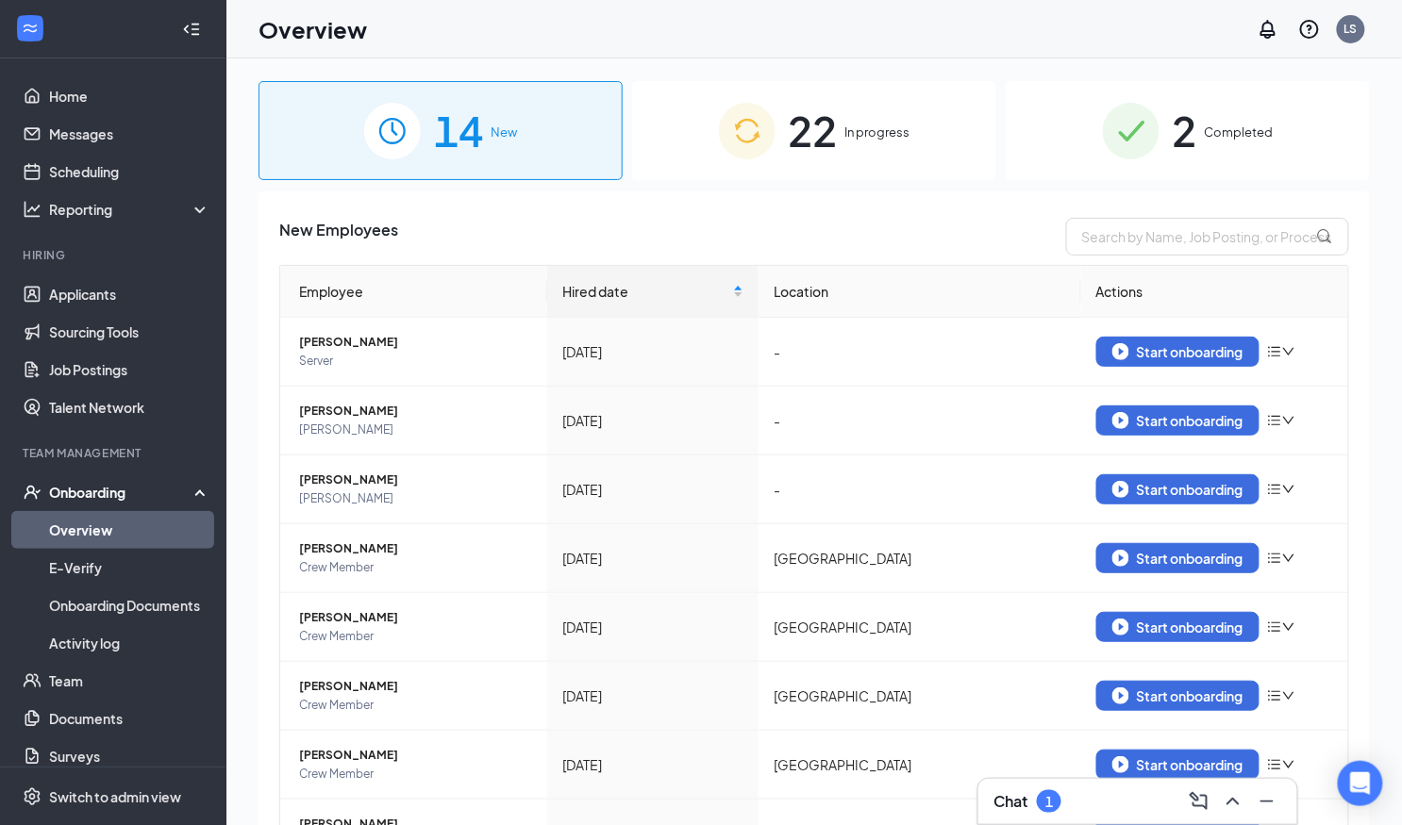
click at [1009, 125] on div "2 Completed" at bounding box center [1187, 130] width 364 height 99
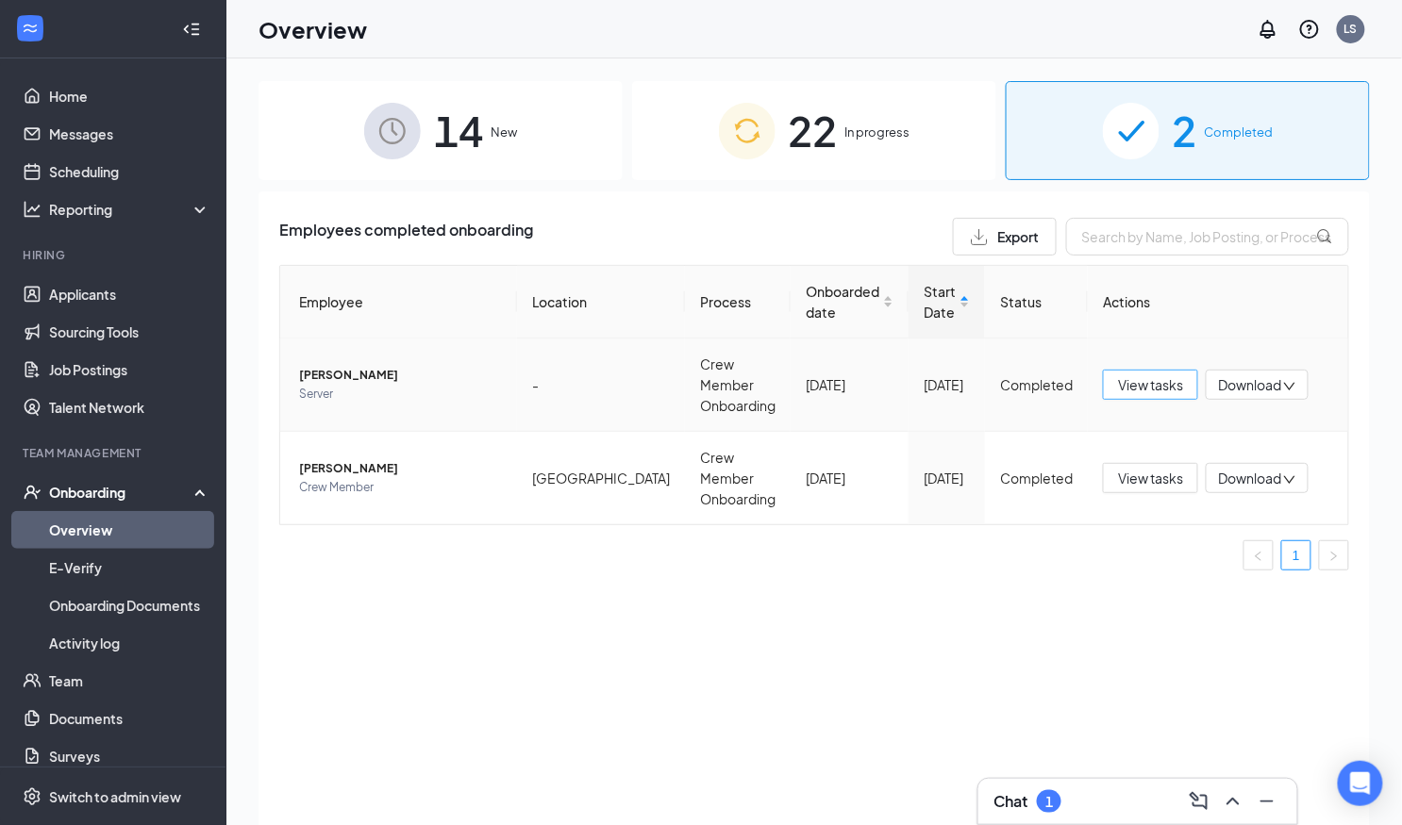
click at [1009, 381] on span "View tasks" at bounding box center [1150, 384] width 65 height 21
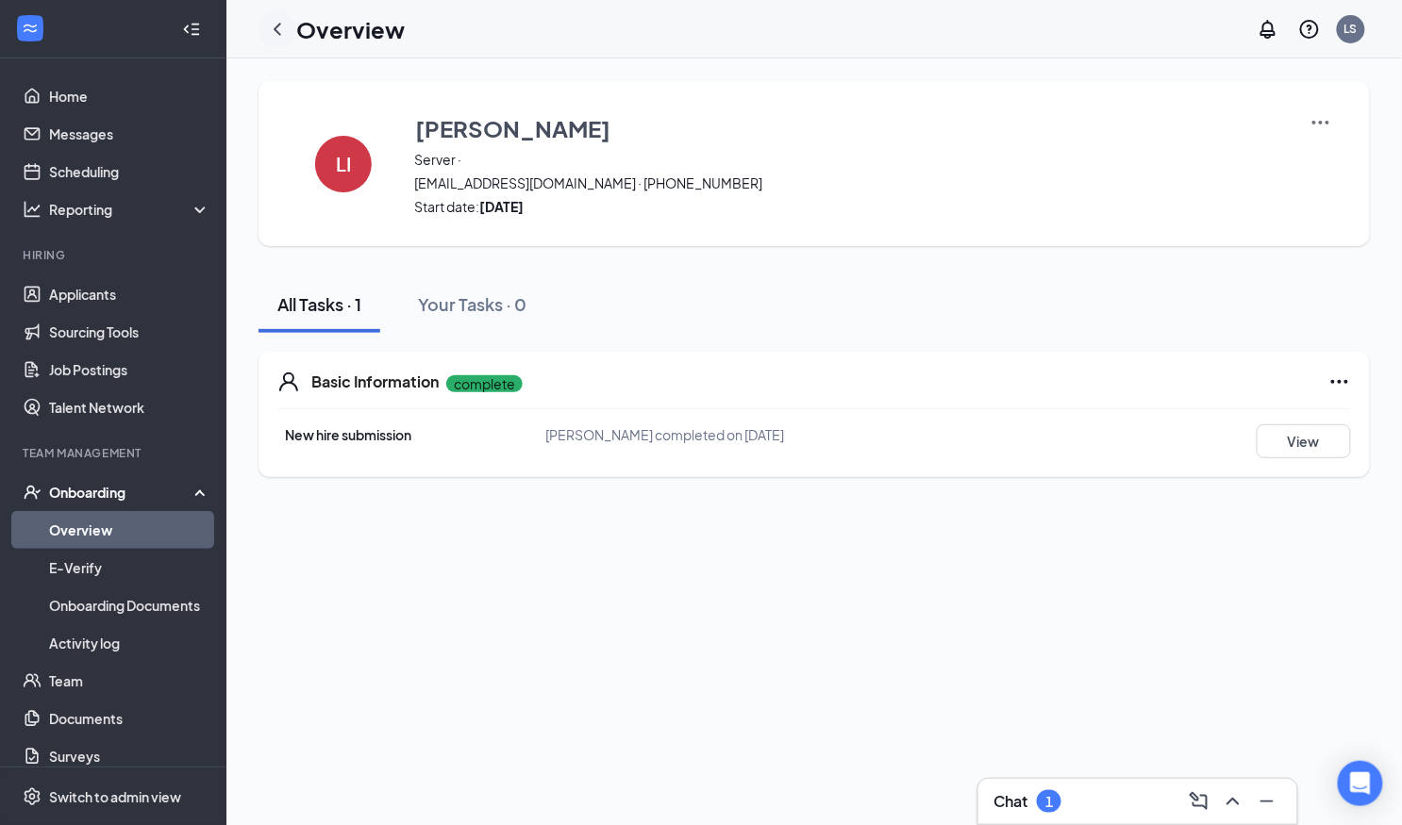
click at [275, 26] on icon "ChevronLeft" at bounding box center [278, 29] width 8 height 12
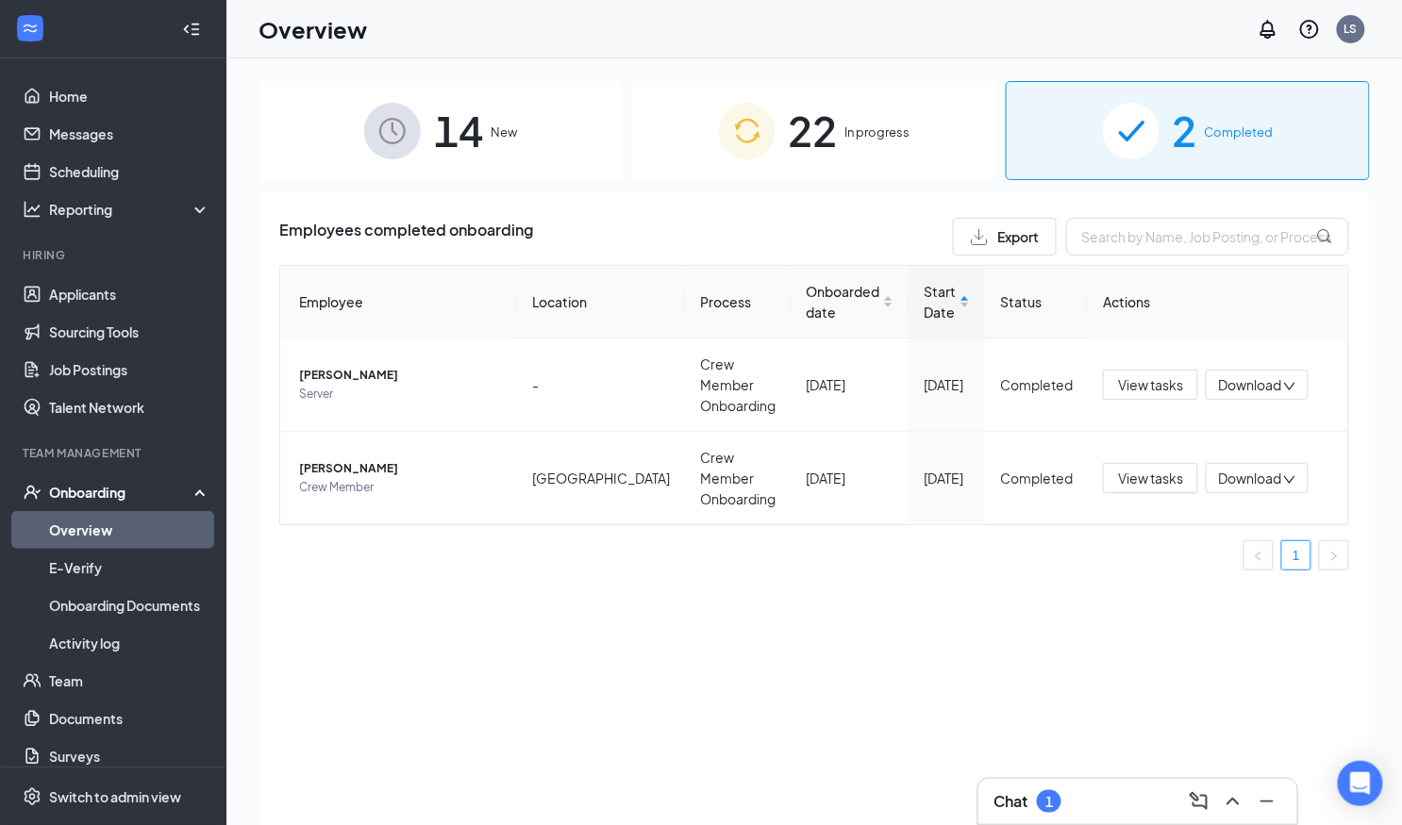
click at [723, 645] on div "Employees completed onboarding Export Employee Location Process Onboarded date …" at bounding box center [813, 531] width 1111 height 681
click at [913, 608] on div "Employees completed onboarding Export Employee Location Process Onboarded date …" at bounding box center [813, 531] width 1111 height 681
click at [160, 793] on div "Switch to admin view" at bounding box center [115, 797] width 132 height 19
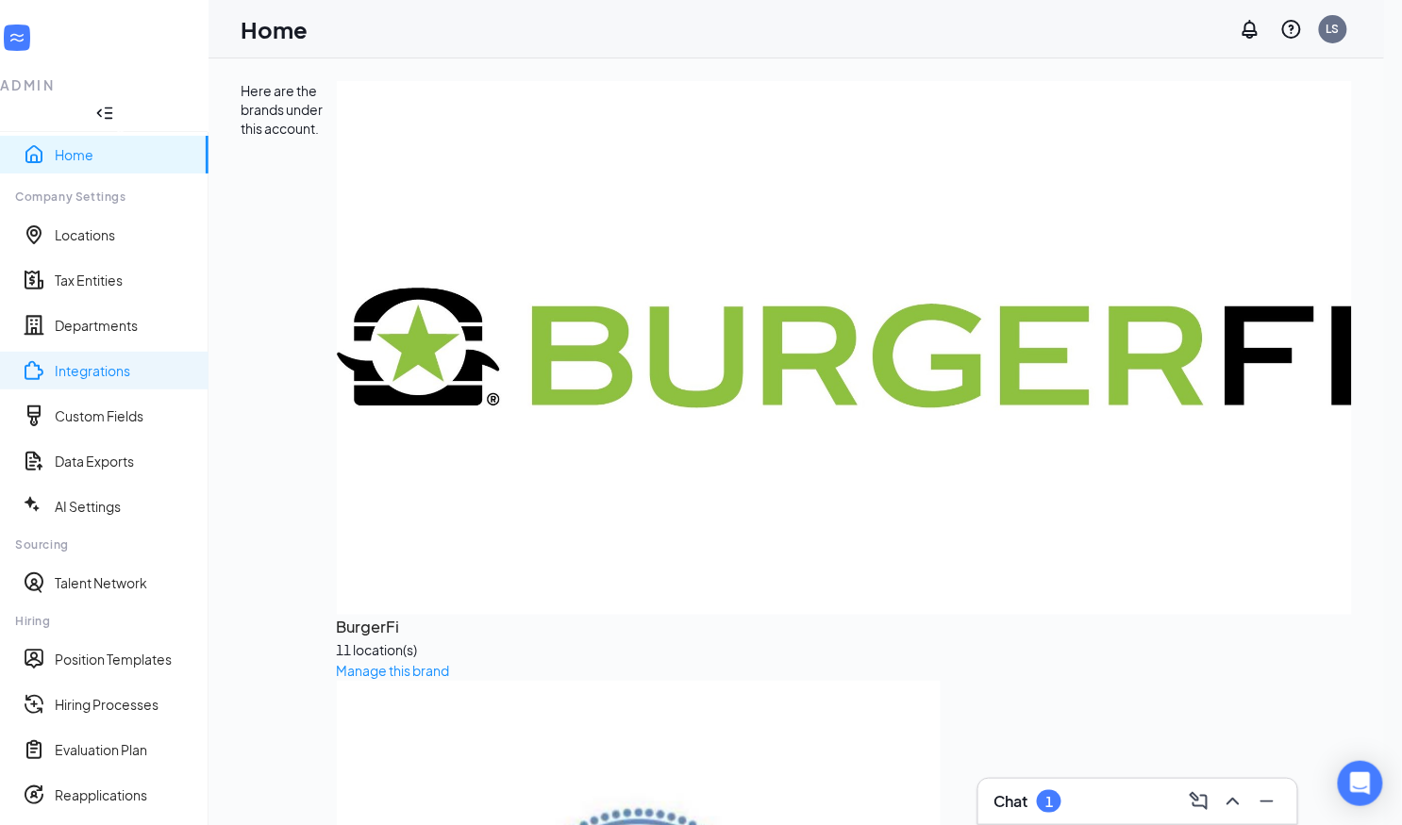
click at [88, 361] on link "Integrations" at bounding box center [124, 370] width 139 height 19
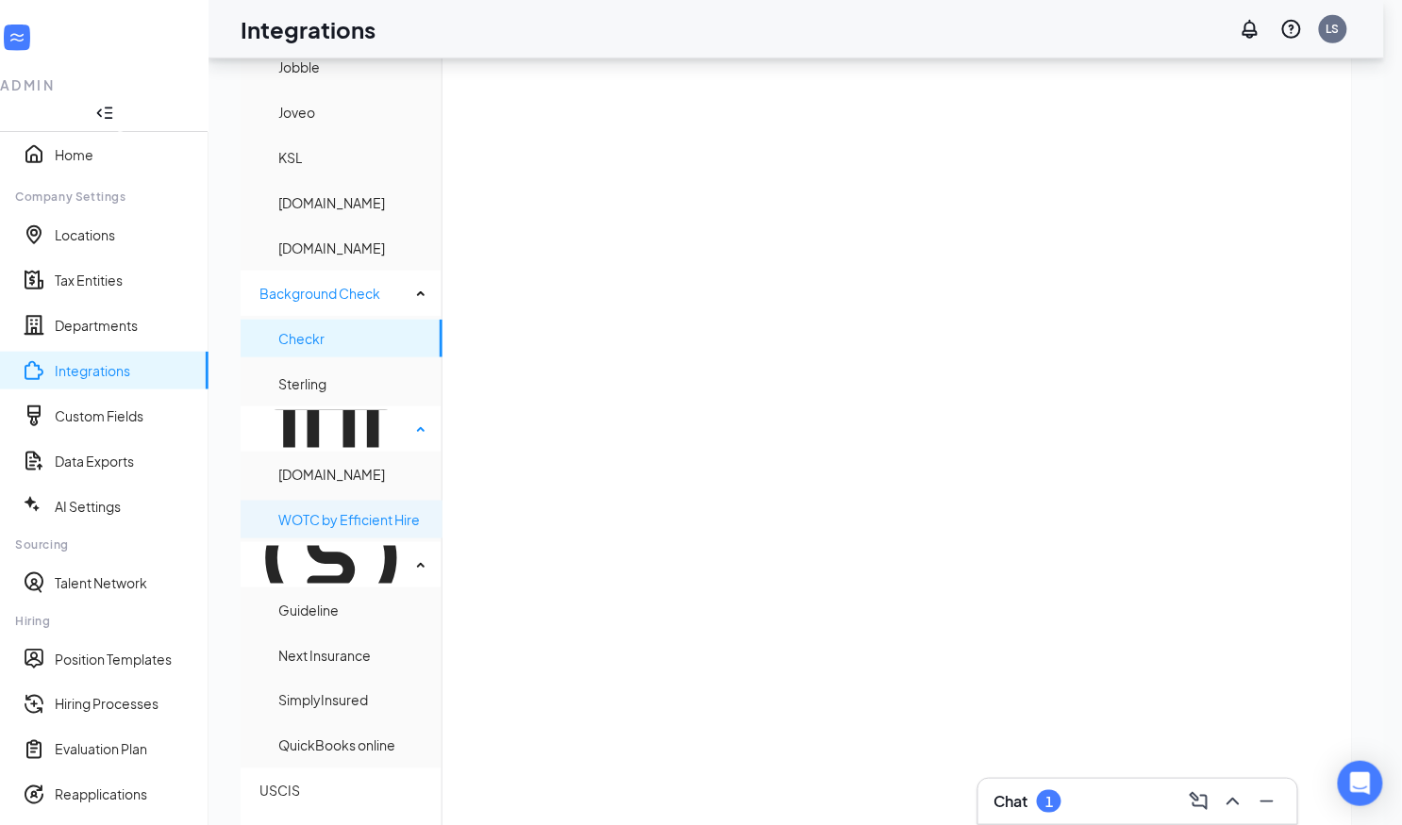
scroll to position [411, 0]
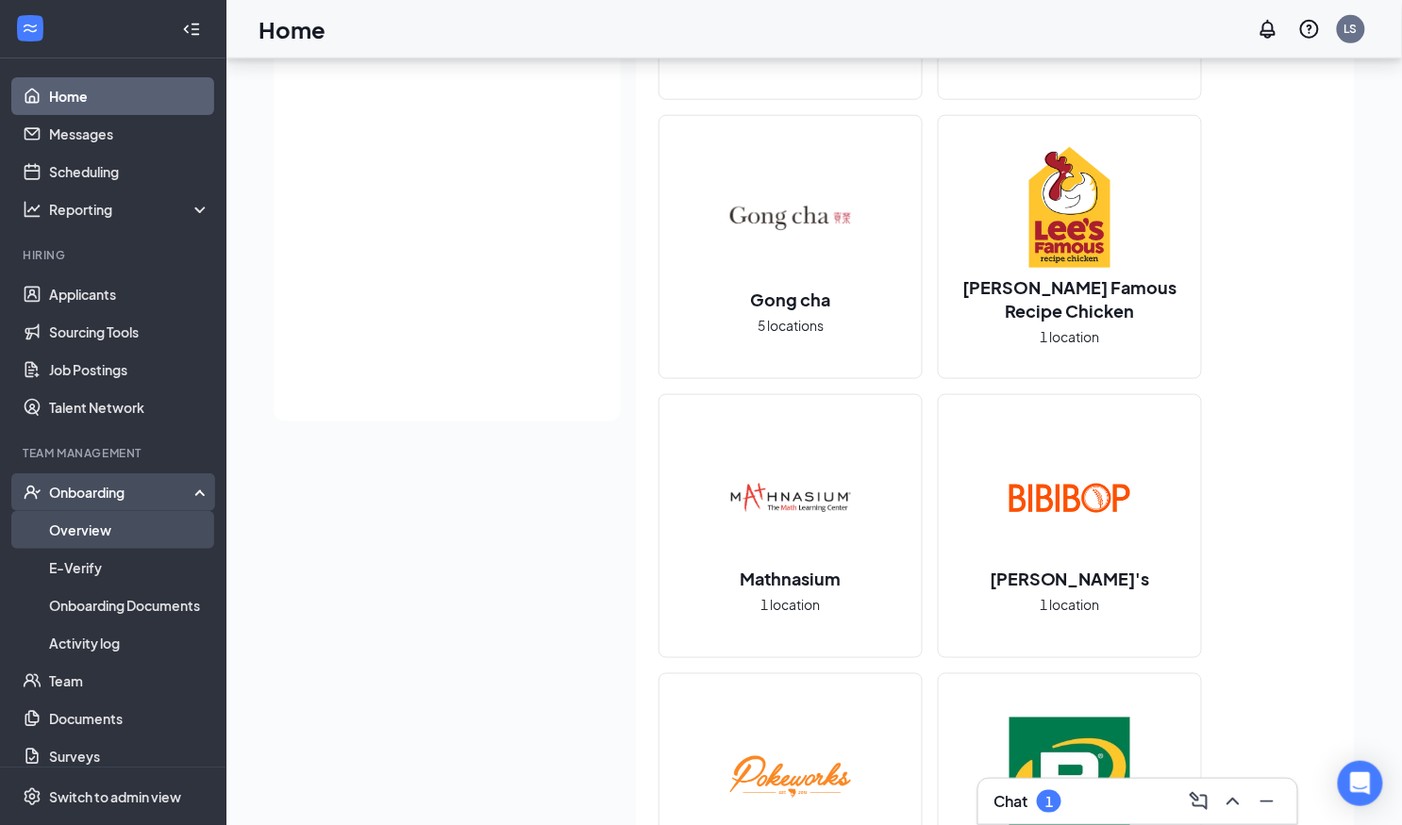
click at [89, 539] on link "Overview" at bounding box center [129, 530] width 161 height 38
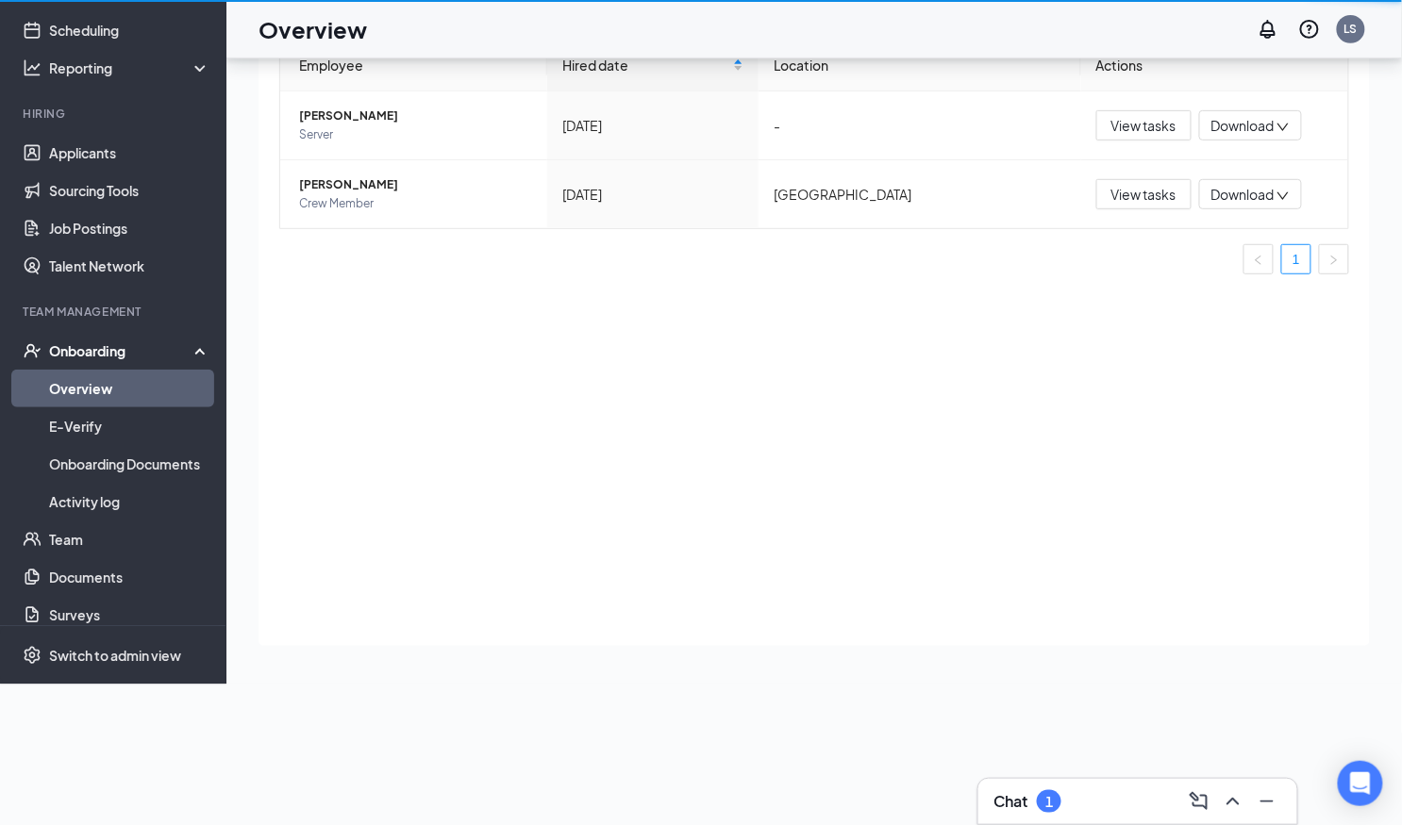
scroll to position [85, 0]
